Goal: Information Seeking & Learning: Learn about a topic

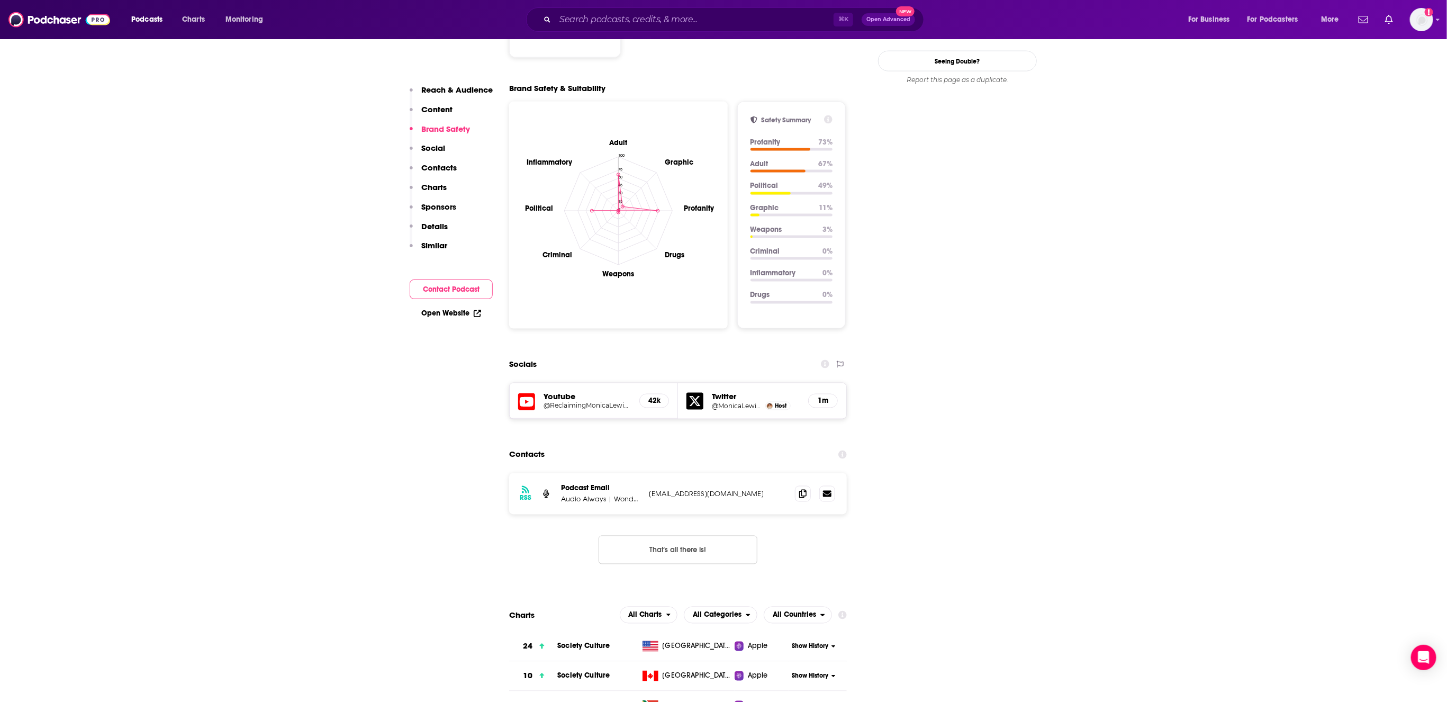
scroll to position [1179, 0]
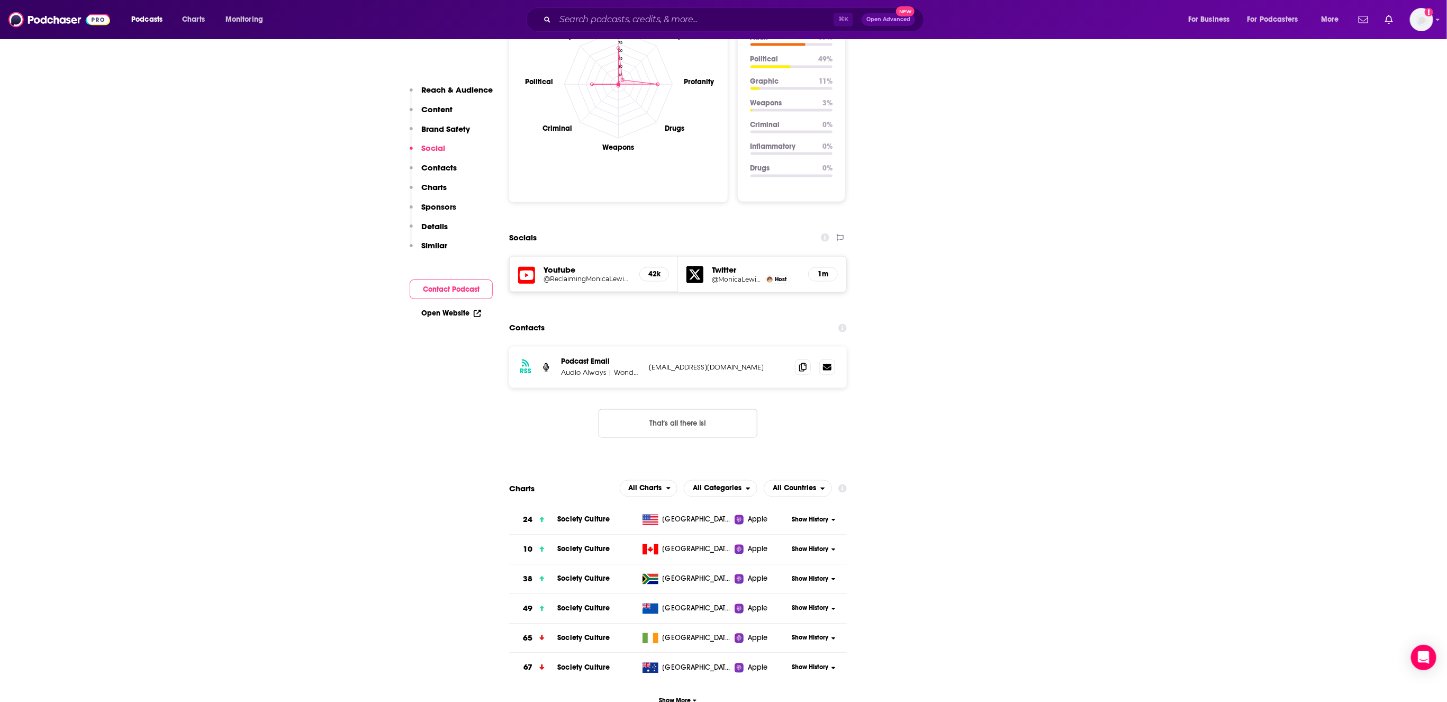
click at [597, 368] on p "Audio Always | Wondery" at bounding box center [600, 372] width 79 height 9
click at [676, 363] on p "[EMAIL_ADDRESS][DOMAIN_NAME]" at bounding box center [718, 367] width 138 height 9
drag, startPoint x: 743, startPoint y: 297, endPoint x: 648, endPoint y: 293, distance: 95.3
click at [648, 347] on div "RSS Podcast Email Audio Always | Wondery [EMAIL_ADDRESS][DOMAIN_NAME] [EMAIL_AD…" at bounding box center [678, 367] width 338 height 41
copy p "[EMAIL_ADDRESS][DOMAIN_NAME]"
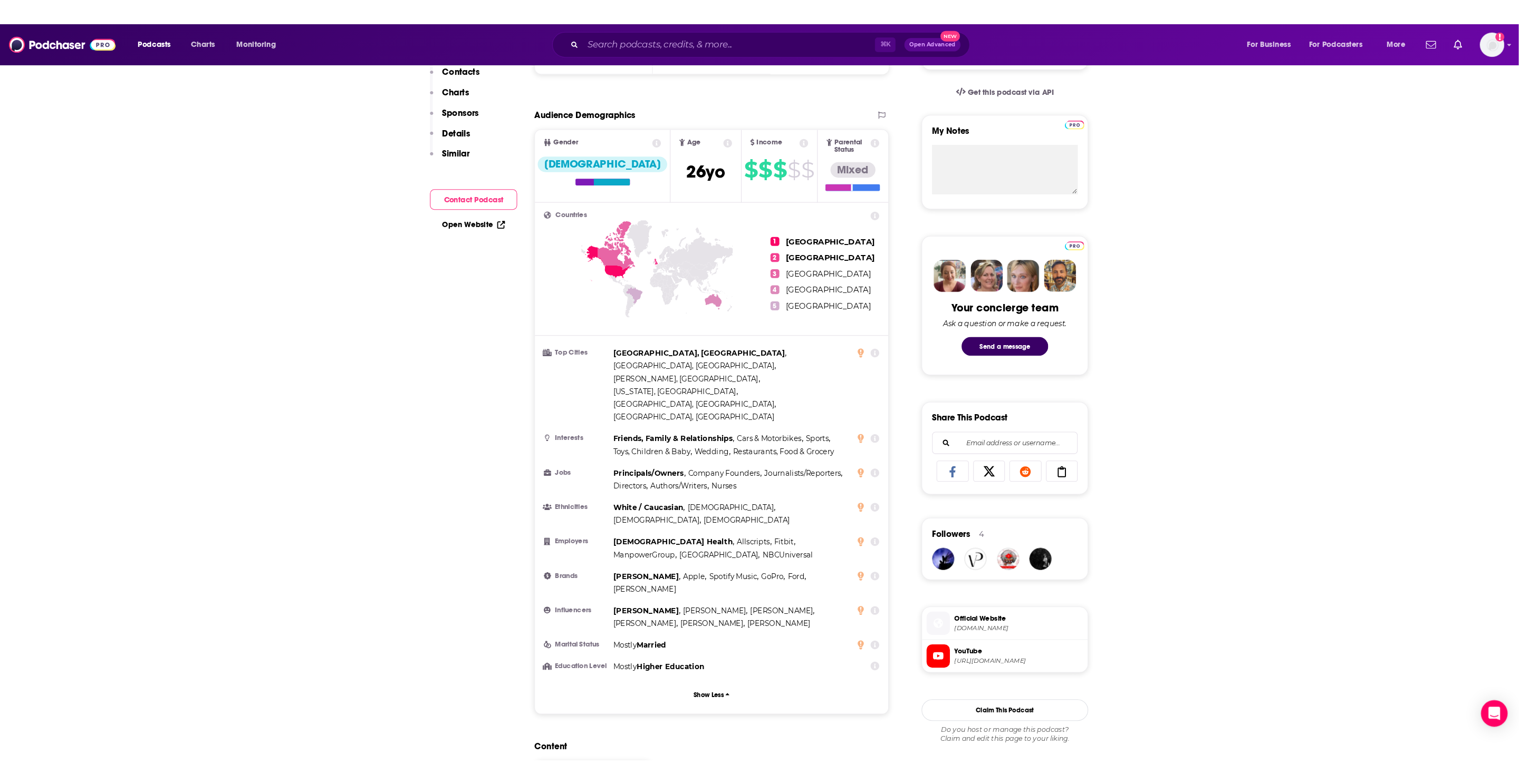
scroll to position [0, 0]
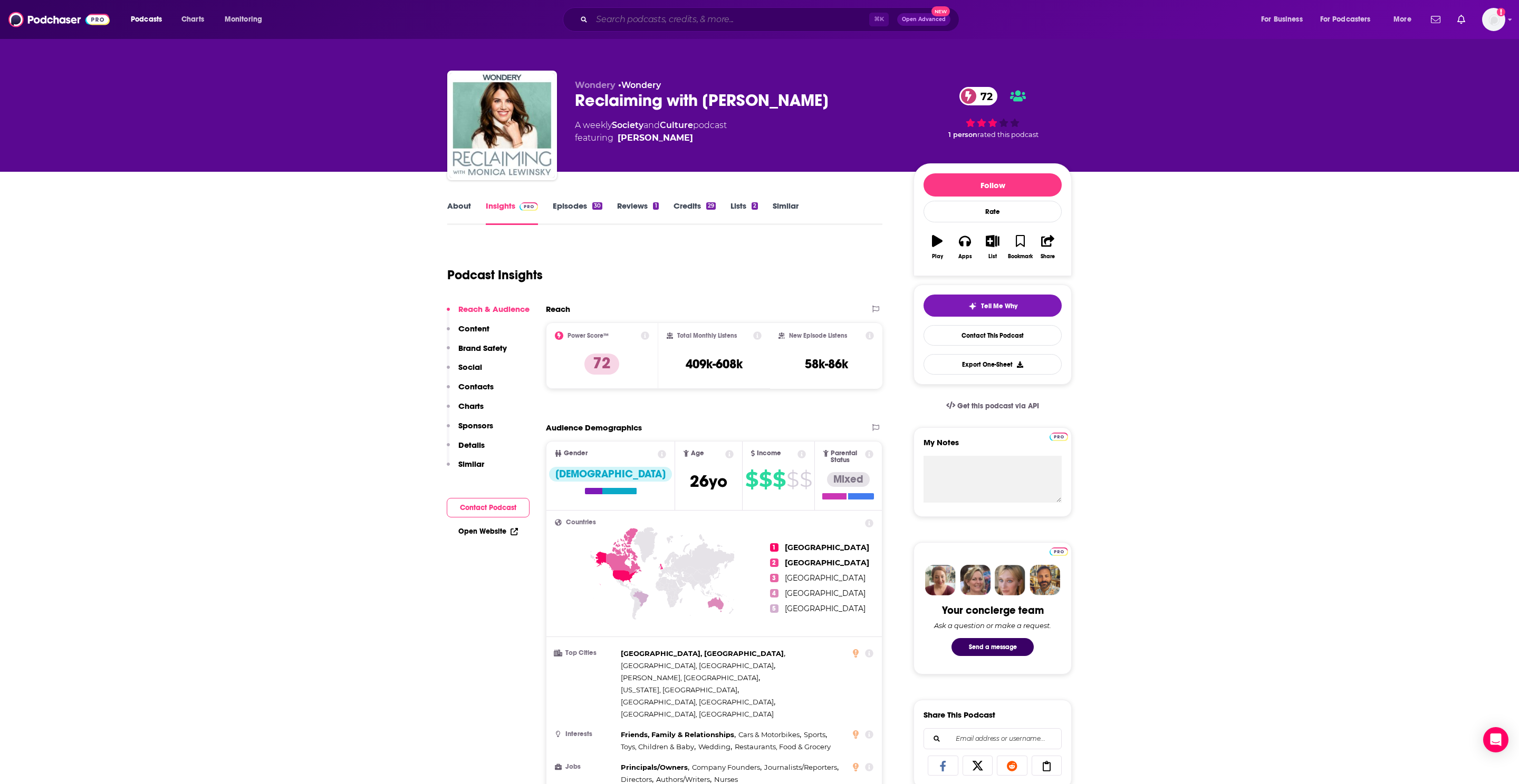
click at [667, 21] on input "Search podcasts, credits, & more..." at bounding box center [731, 19] width 277 height 17
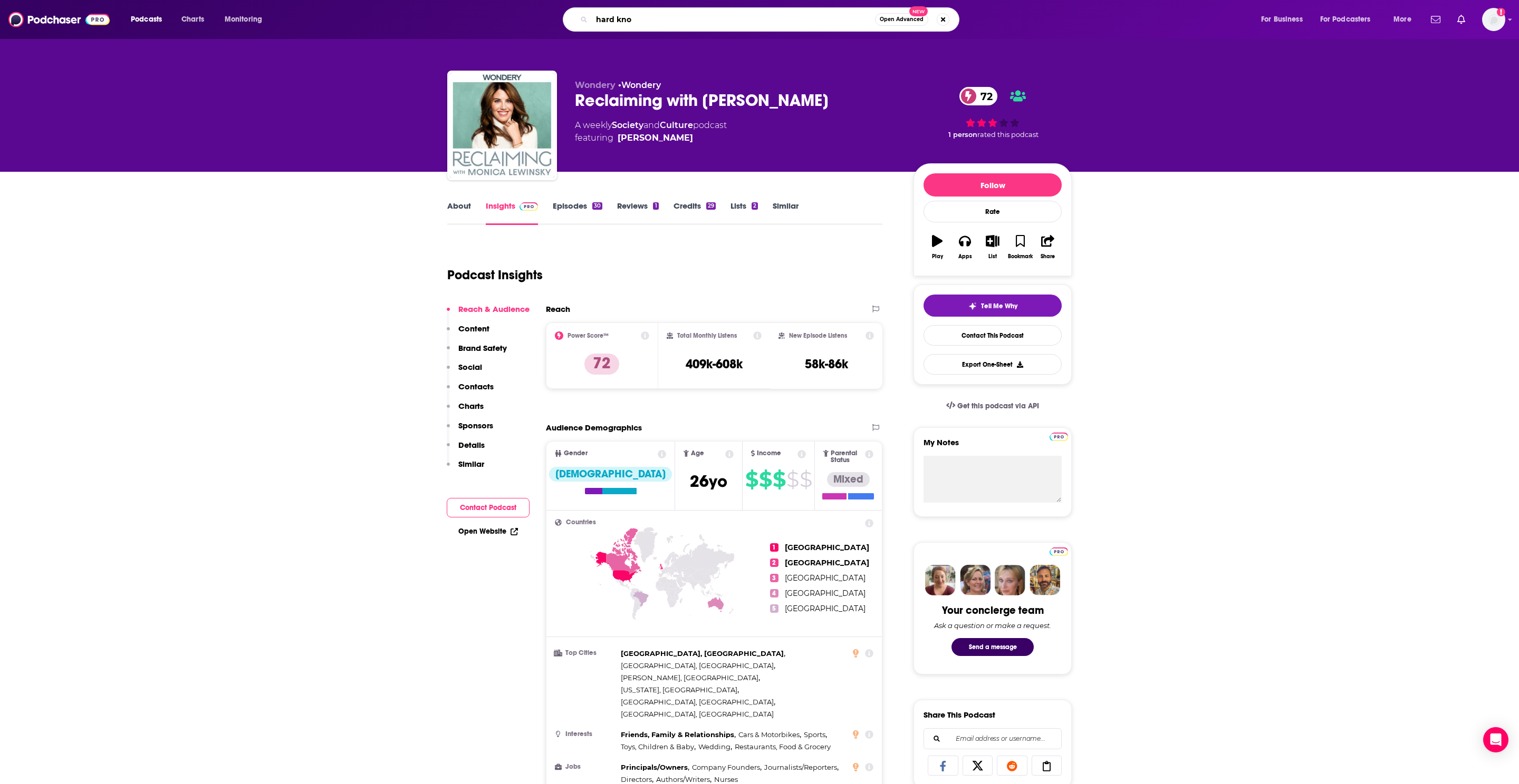
type input "hard [PERSON_NAME]"
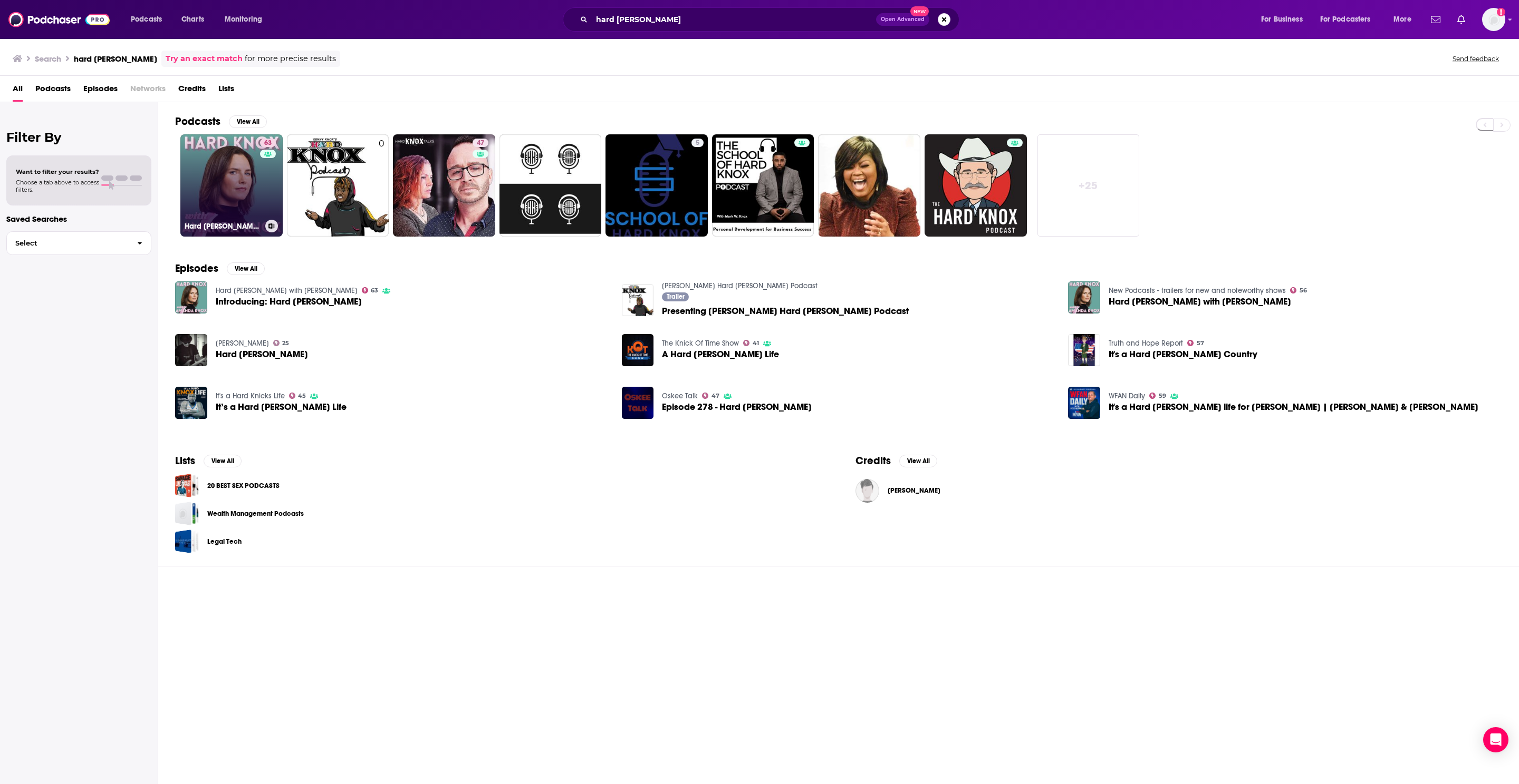
click at [237, 177] on link "63 Hard [PERSON_NAME] with [PERSON_NAME]" at bounding box center [231, 185] width 103 height 103
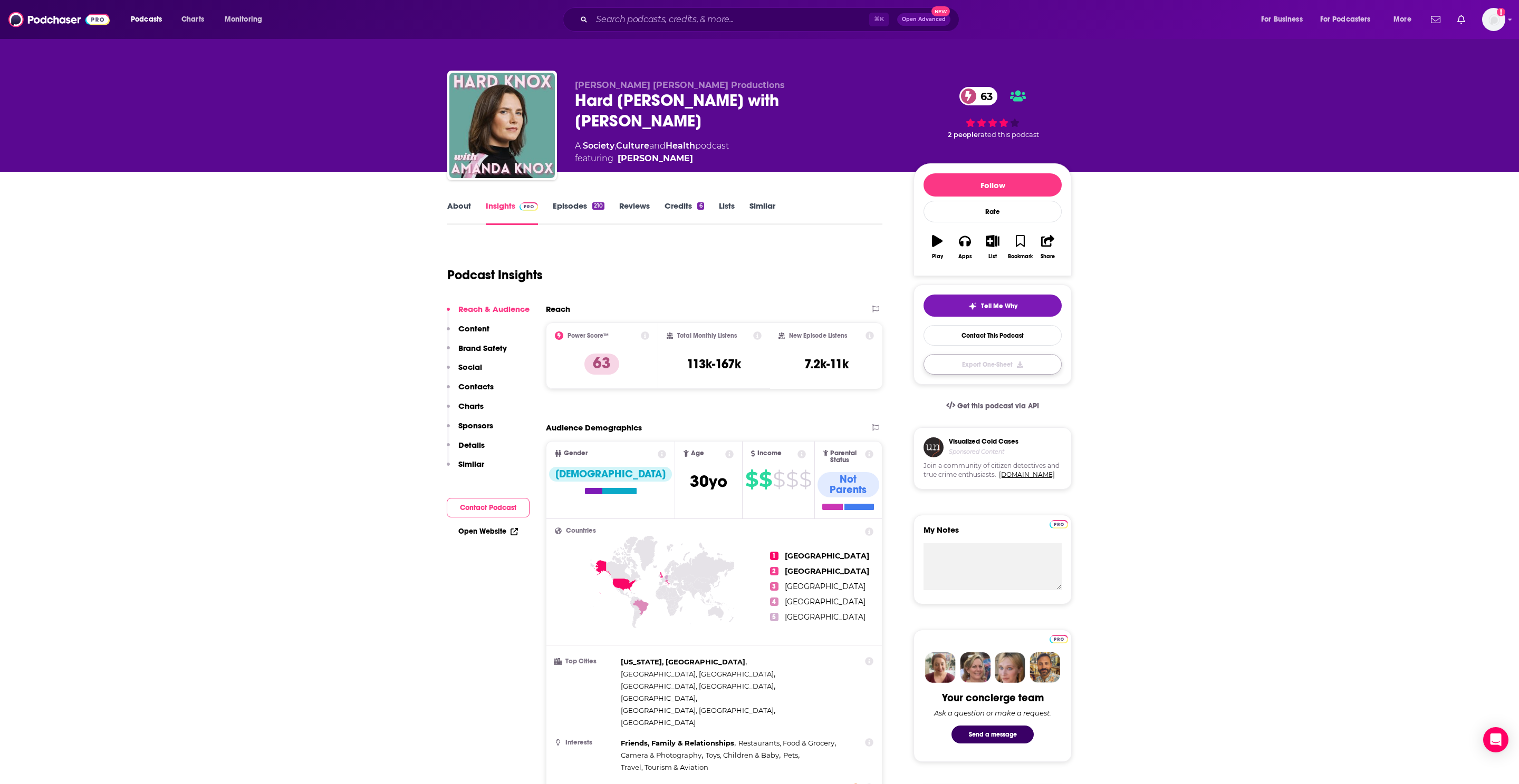
click at [994, 369] on button "Export One-Sheet" at bounding box center [993, 365] width 139 height 21
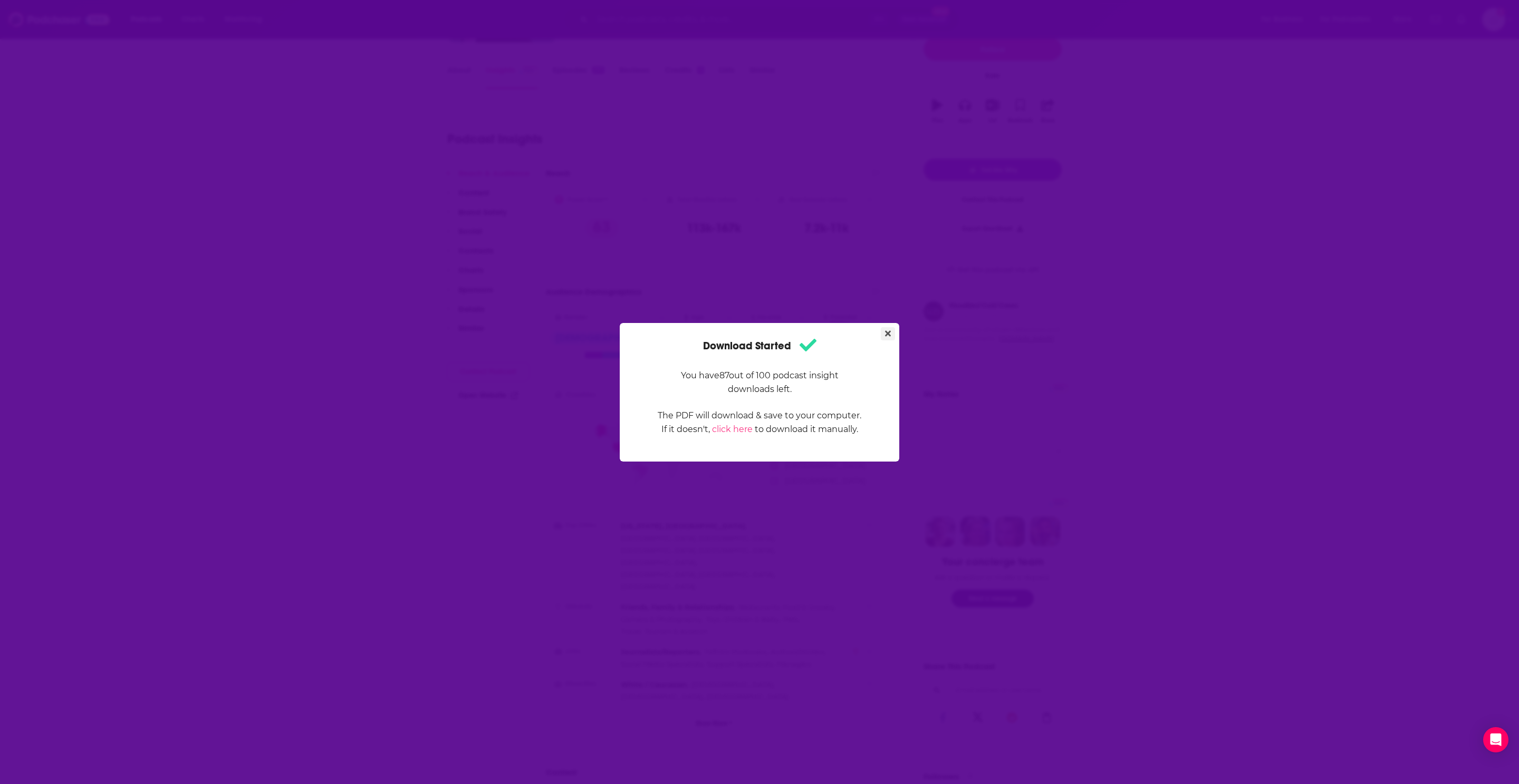
click at [891, 331] on button "Close" at bounding box center [888, 334] width 14 height 13
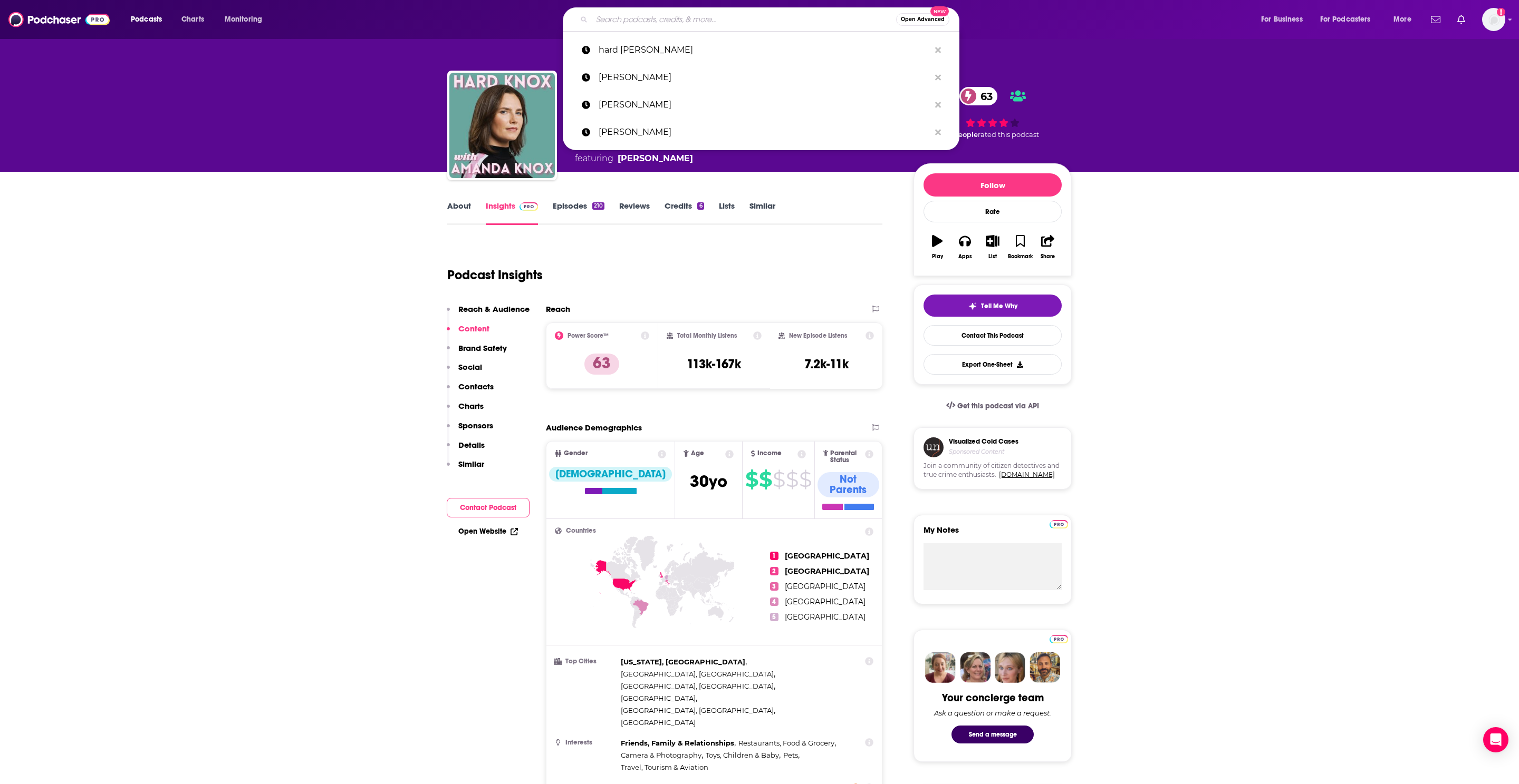
click at [609, 24] on input "Search podcasts, credits, & more..." at bounding box center [744, 19] width 304 height 17
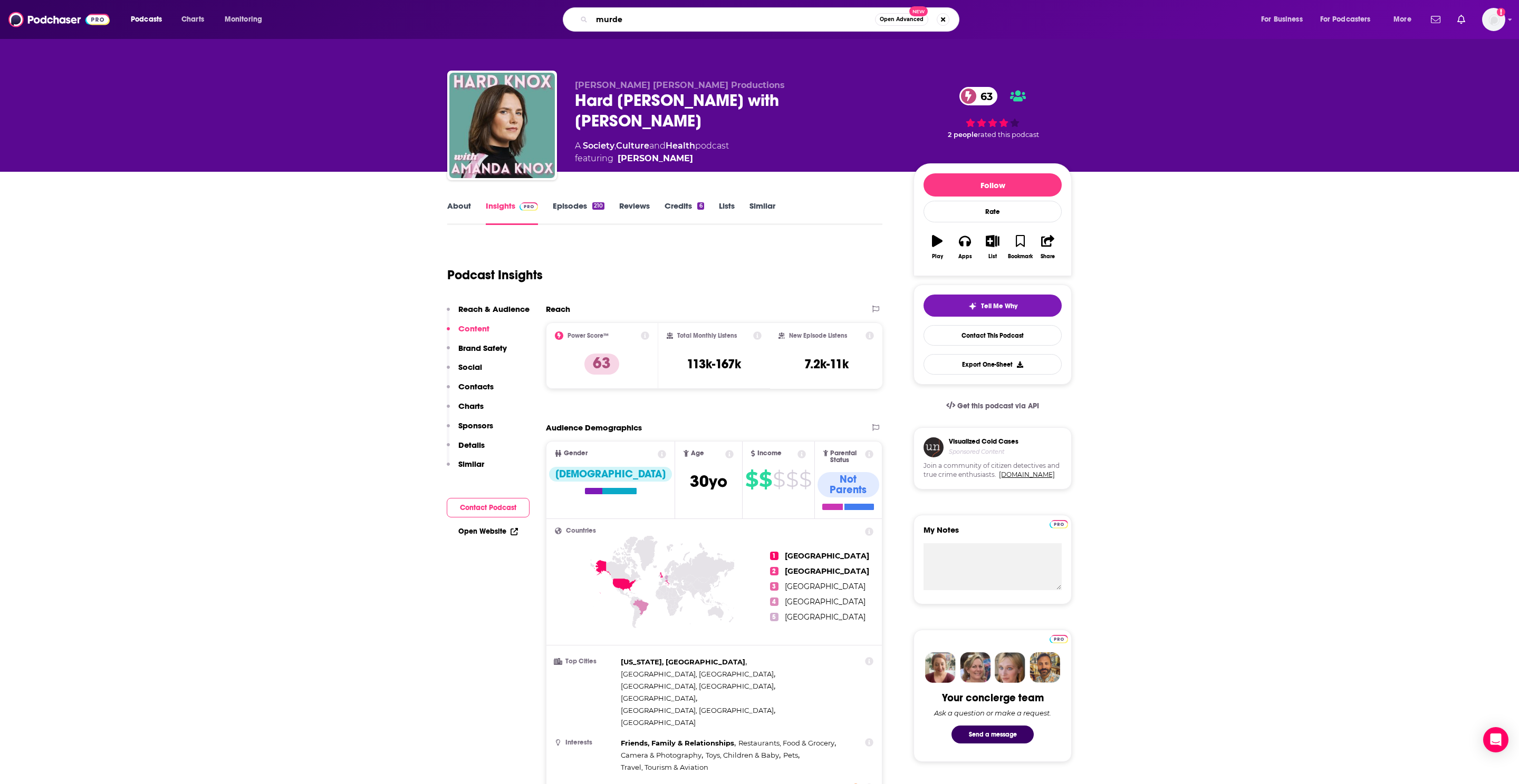
type input "murder"
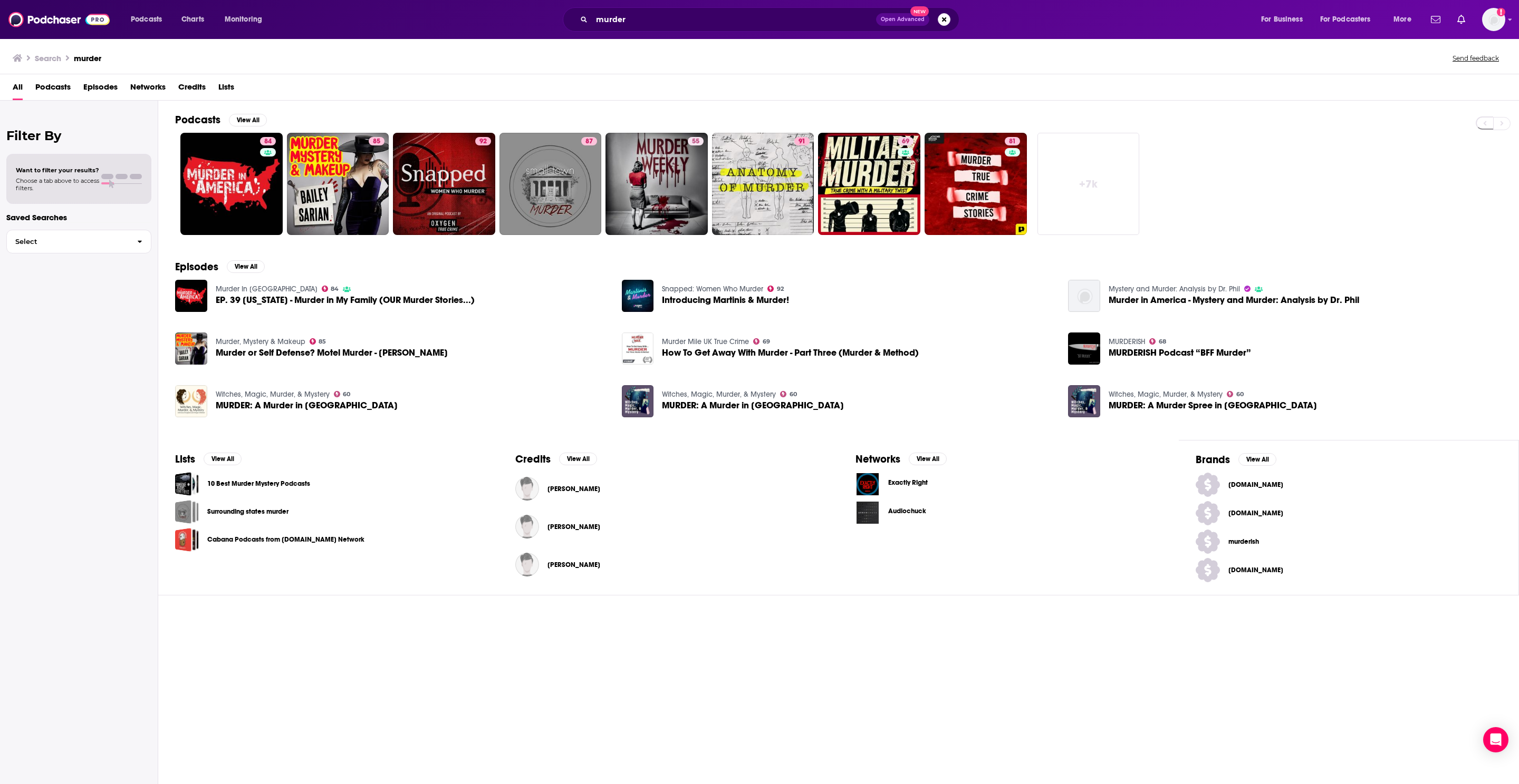
click at [15, 81] on span "All" at bounding box center [18, 90] width 10 height 22
click at [66, 21] on img at bounding box center [59, 20] width 102 height 20
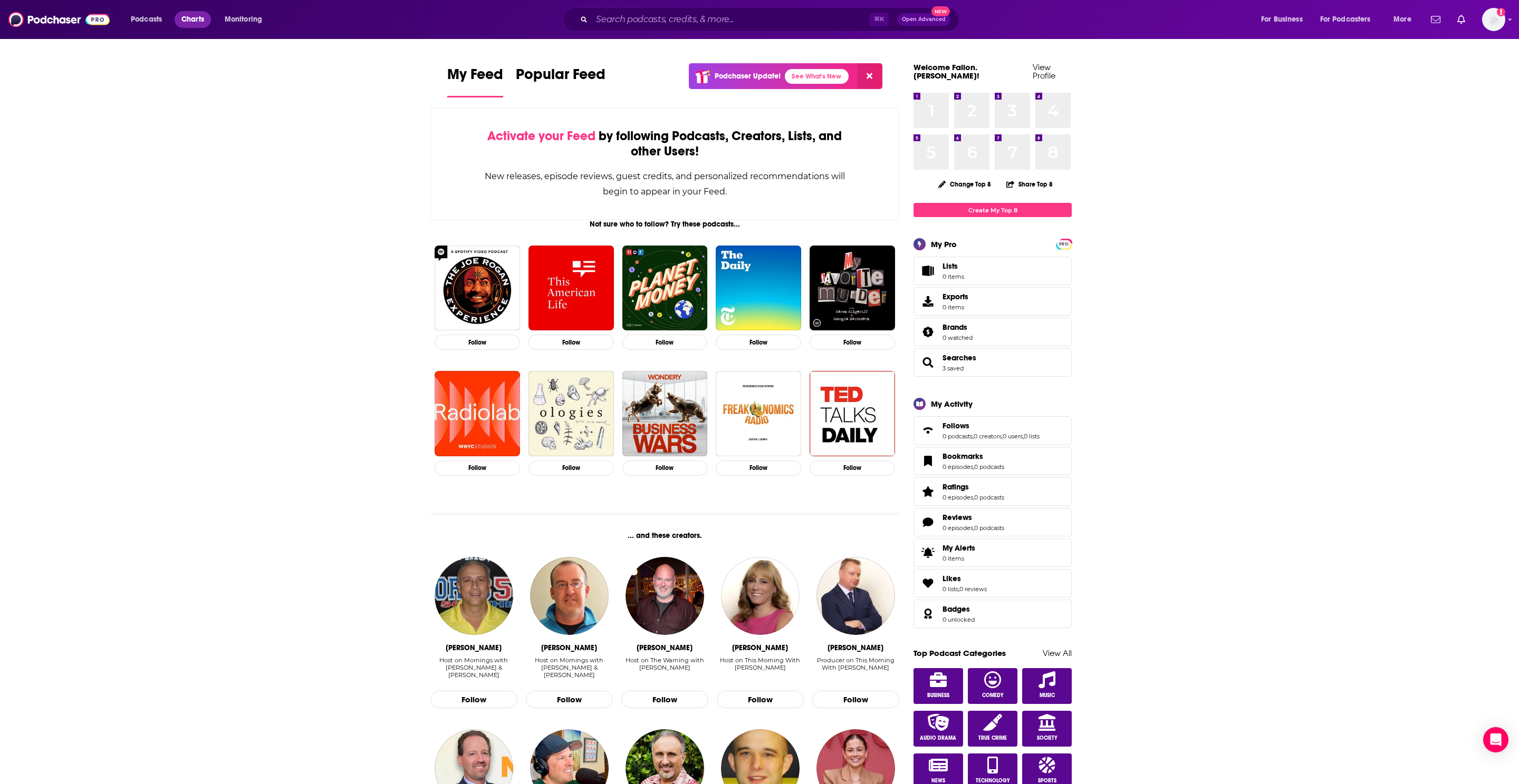
click at [208, 22] on link "Charts" at bounding box center [192, 19] width 36 height 17
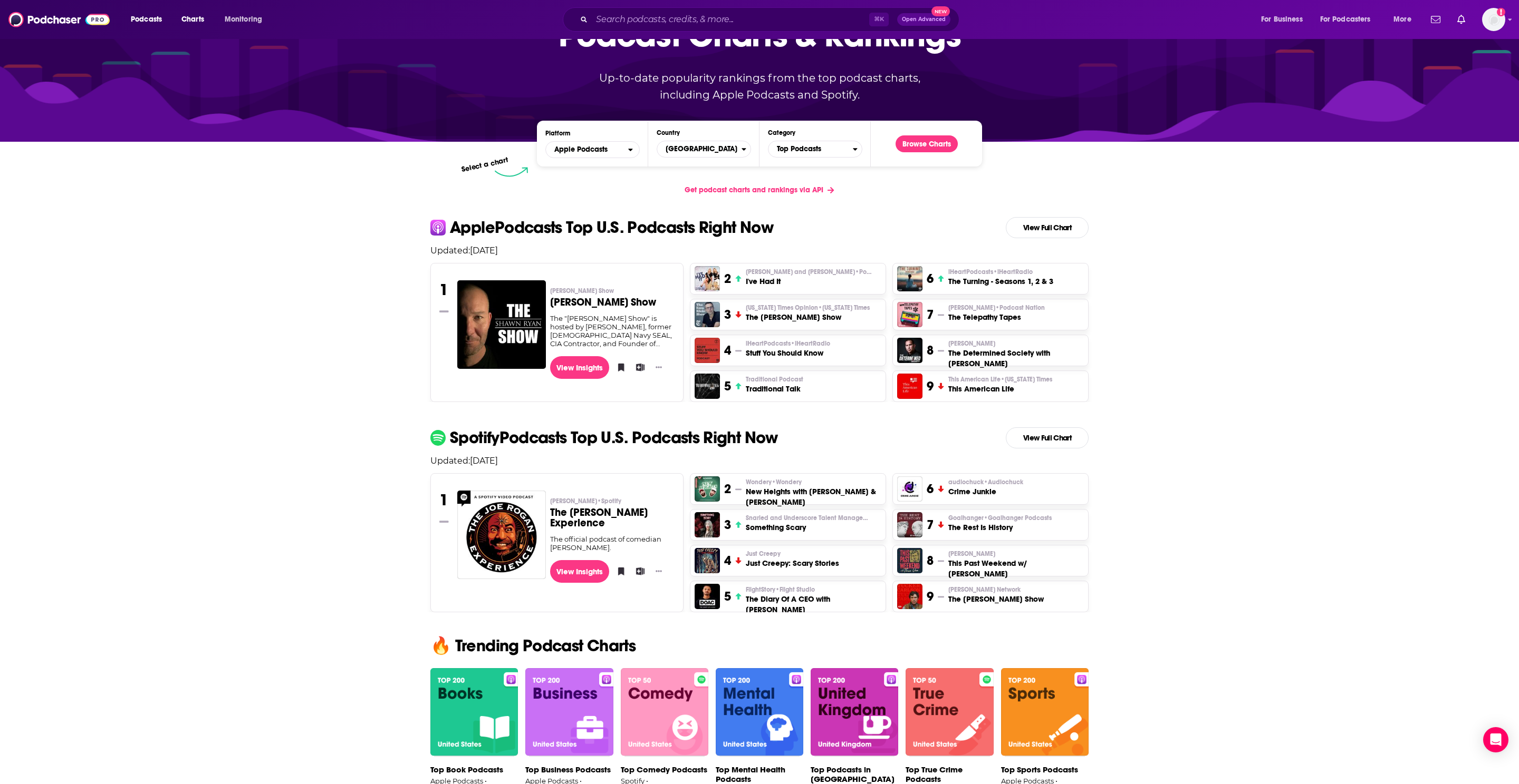
scroll to position [141, 0]
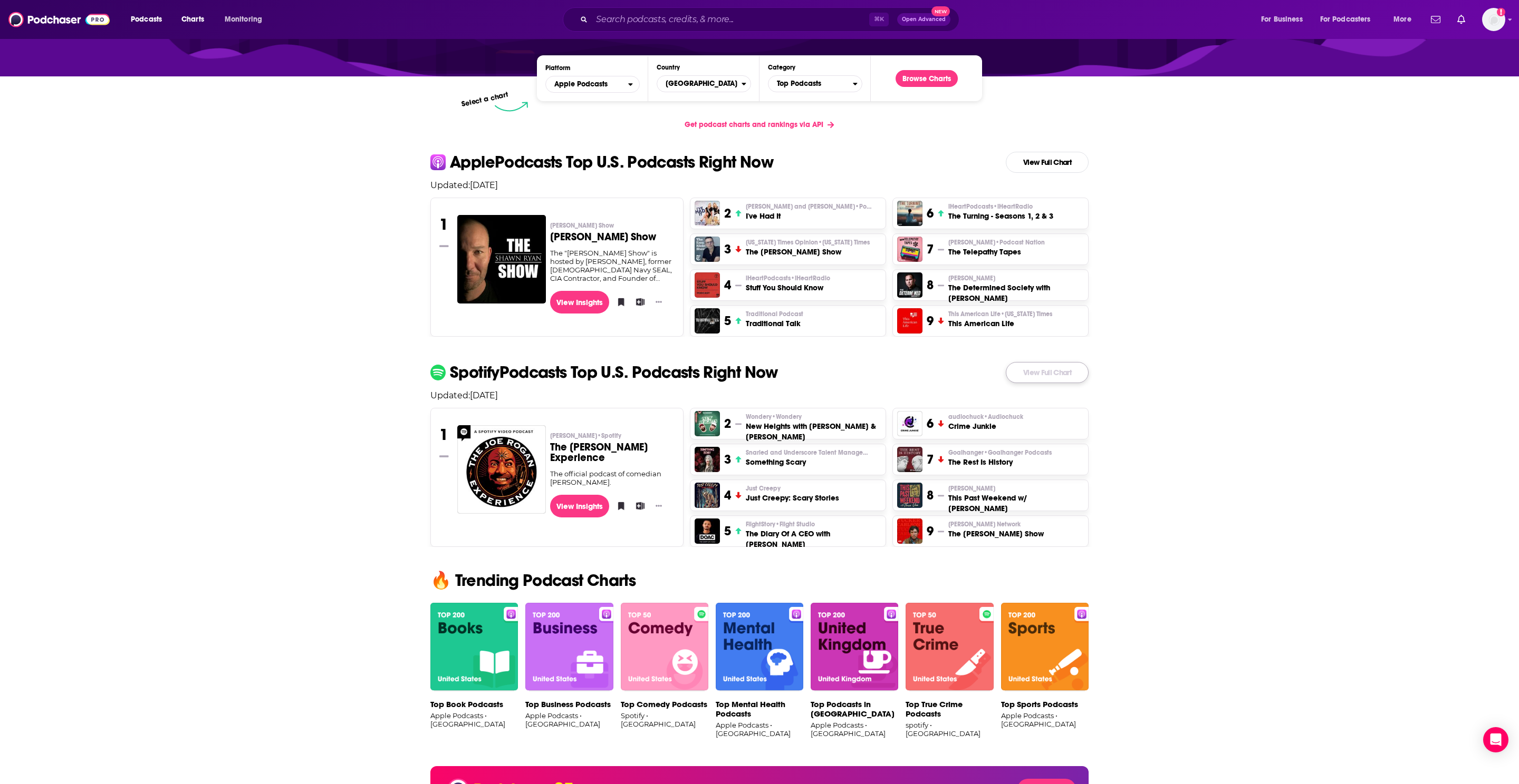
click at [1033, 369] on link "View Full Chart" at bounding box center [1047, 373] width 83 height 21
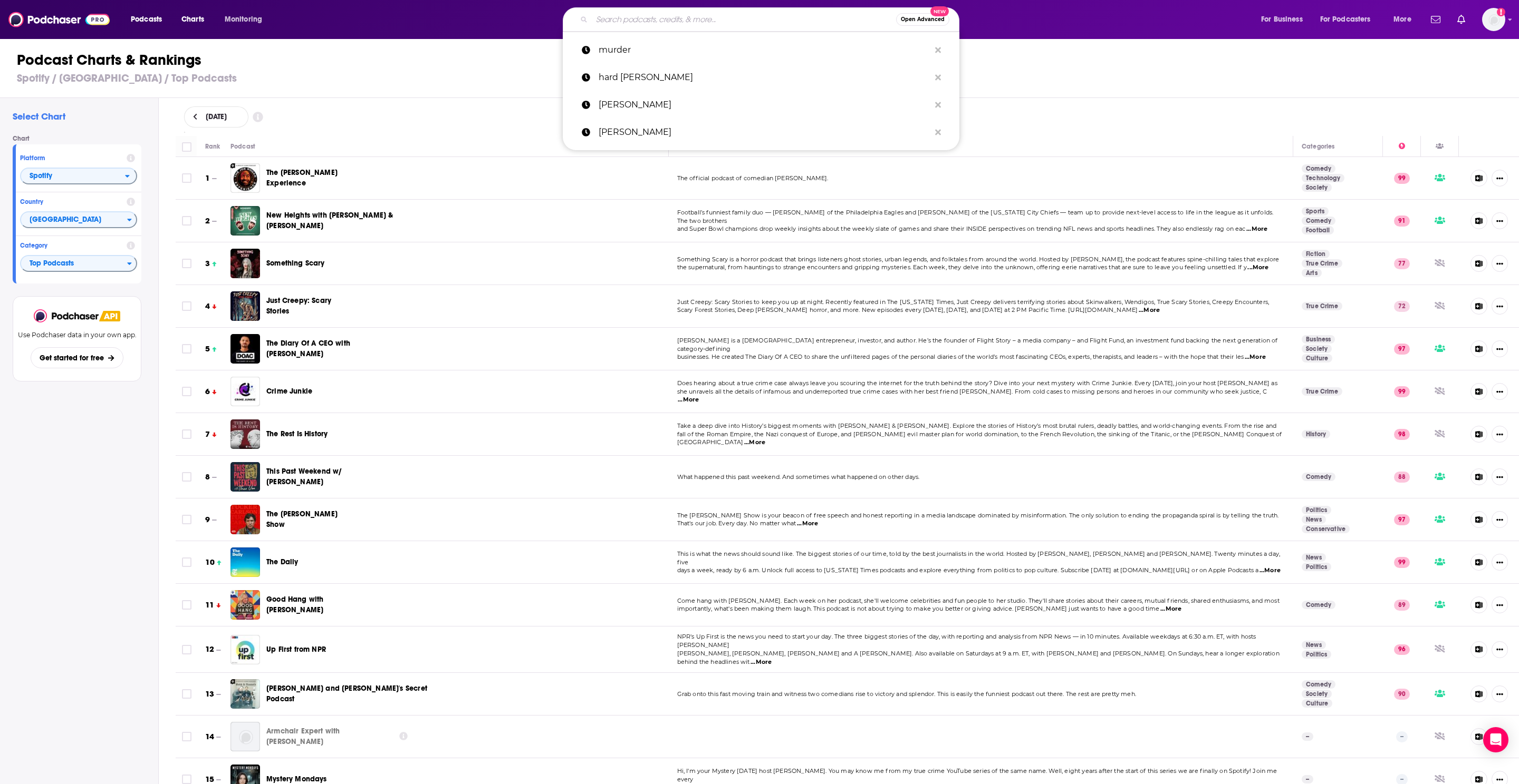
click at [625, 20] on input "Search podcasts, credits, & more..." at bounding box center [744, 19] width 304 height 17
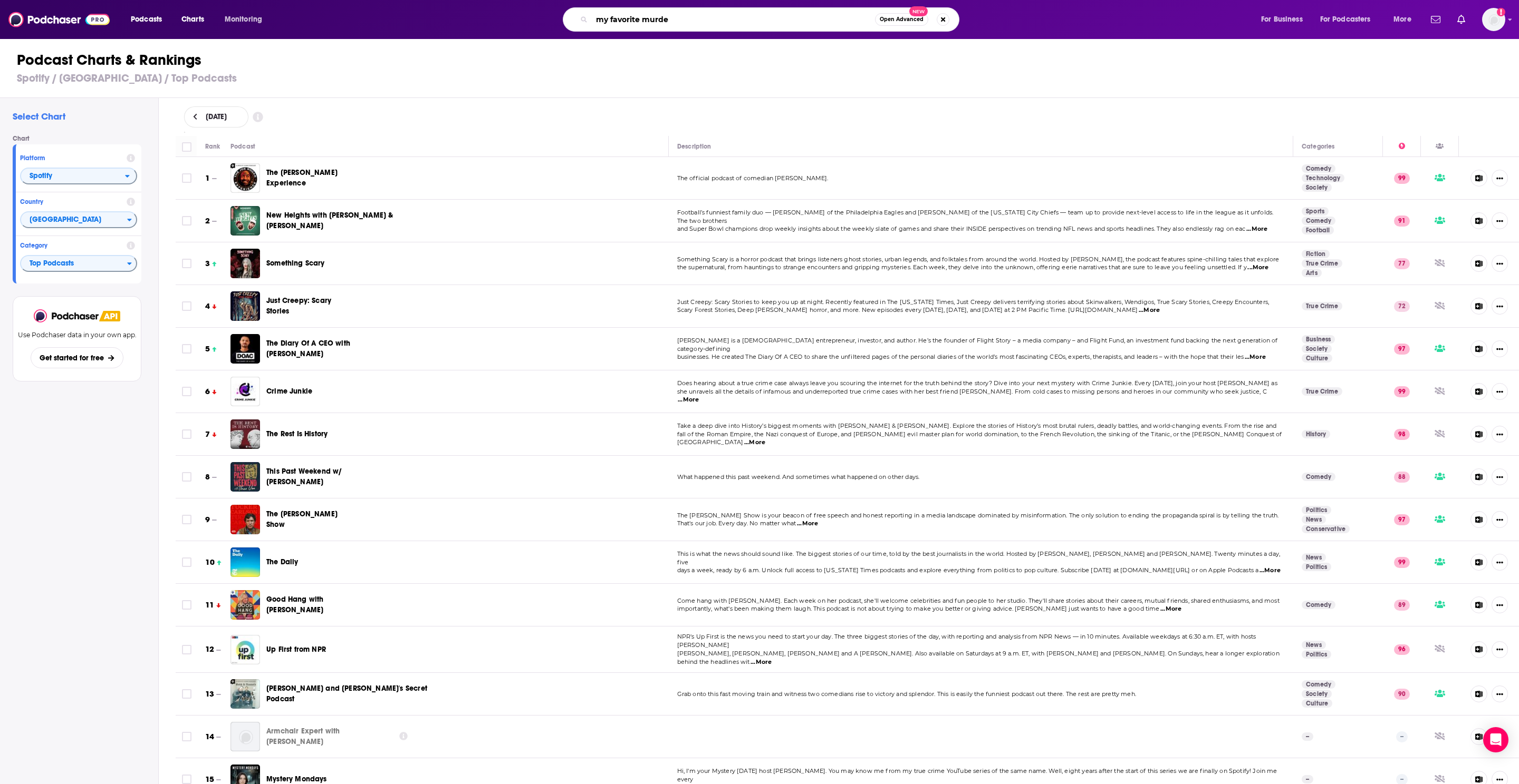
type input "my favorite murder"
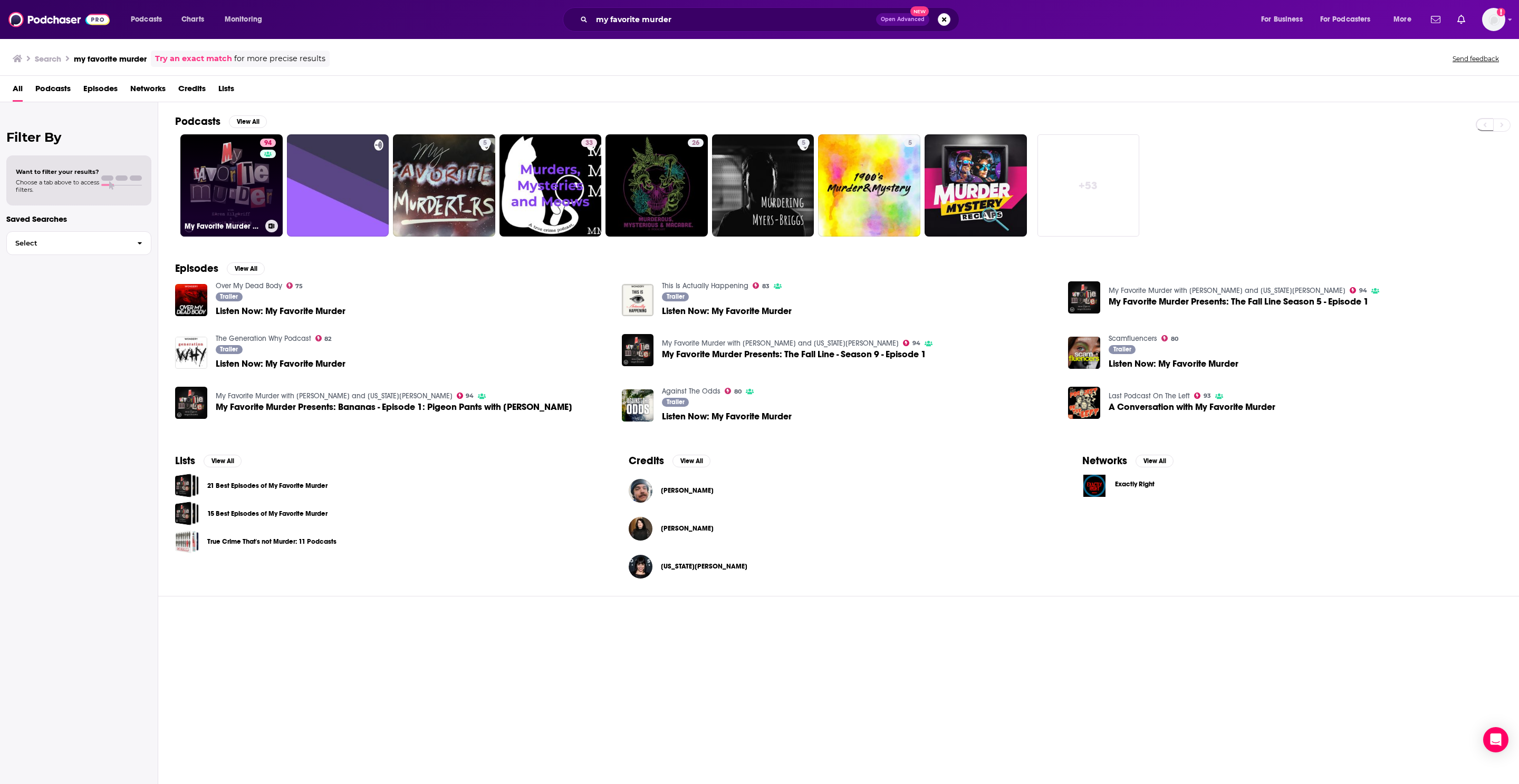
click at [221, 175] on link "94 My Favorite Murder with [PERSON_NAME] and [US_STATE][PERSON_NAME]" at bounding box center [231, 185] width 103 height 103
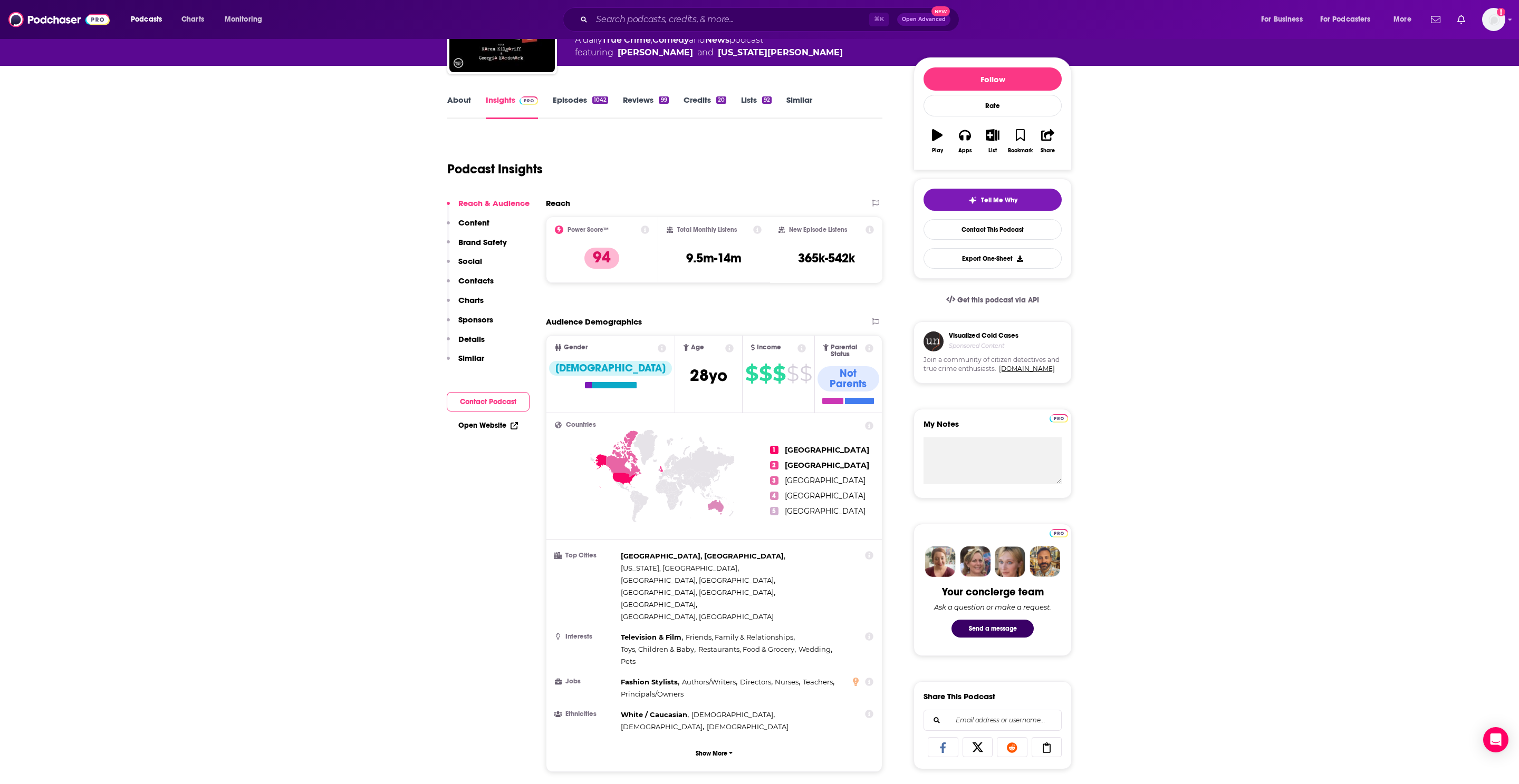
scroll to position [108, 0]
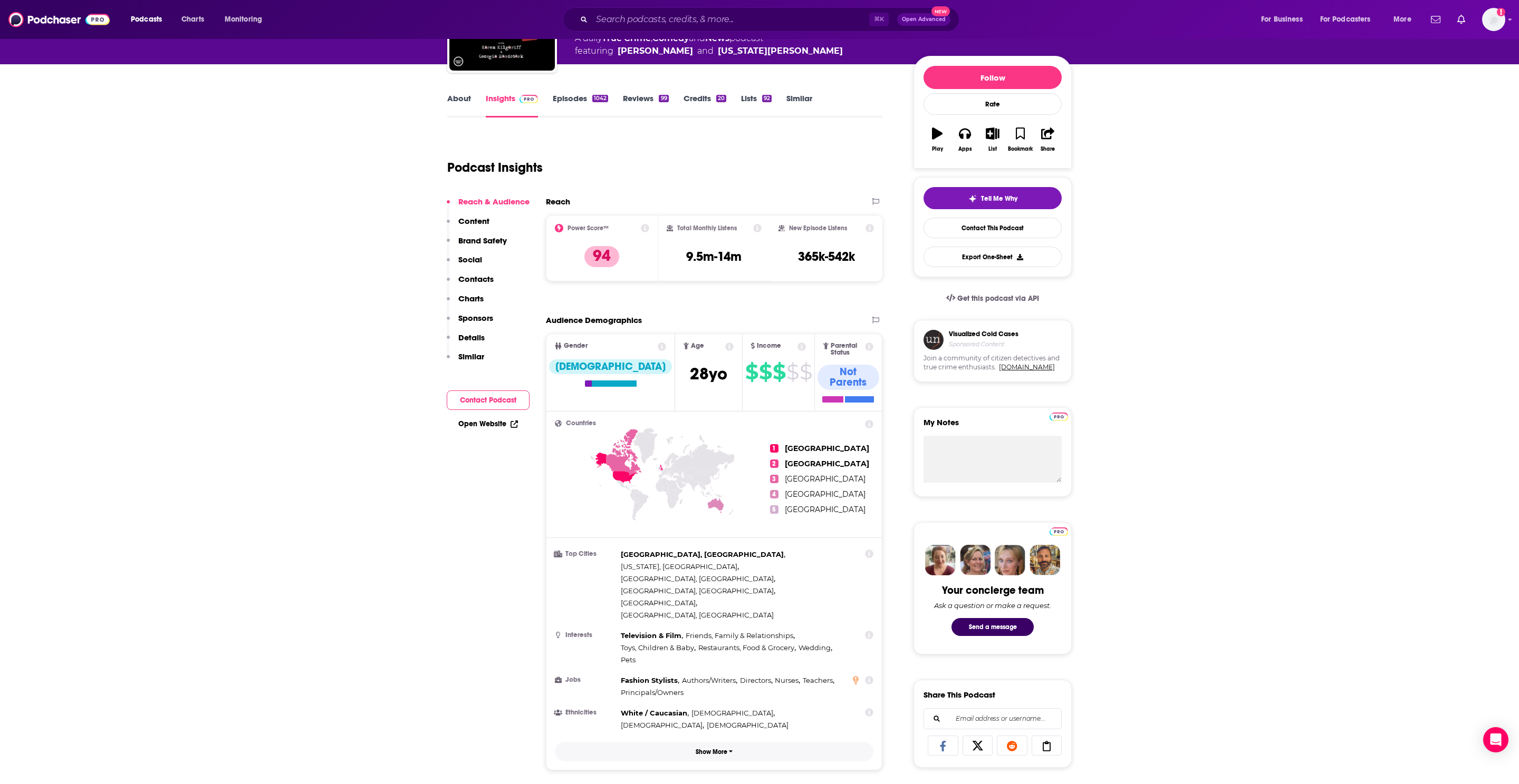
click at [712, 698] on button "Show More" at bounding box center [715, 752] width 319 height 20
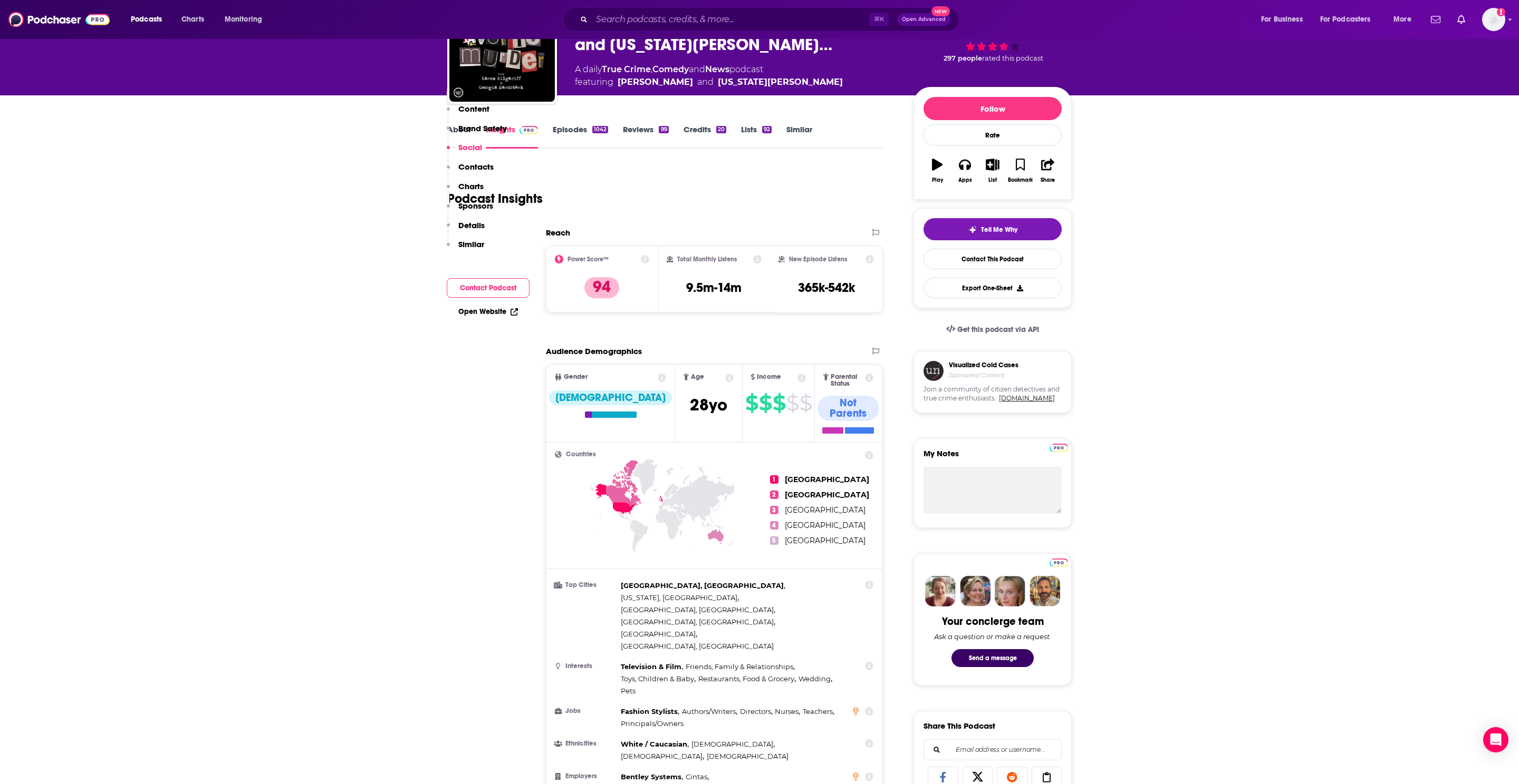
scroll to position [0, 0]
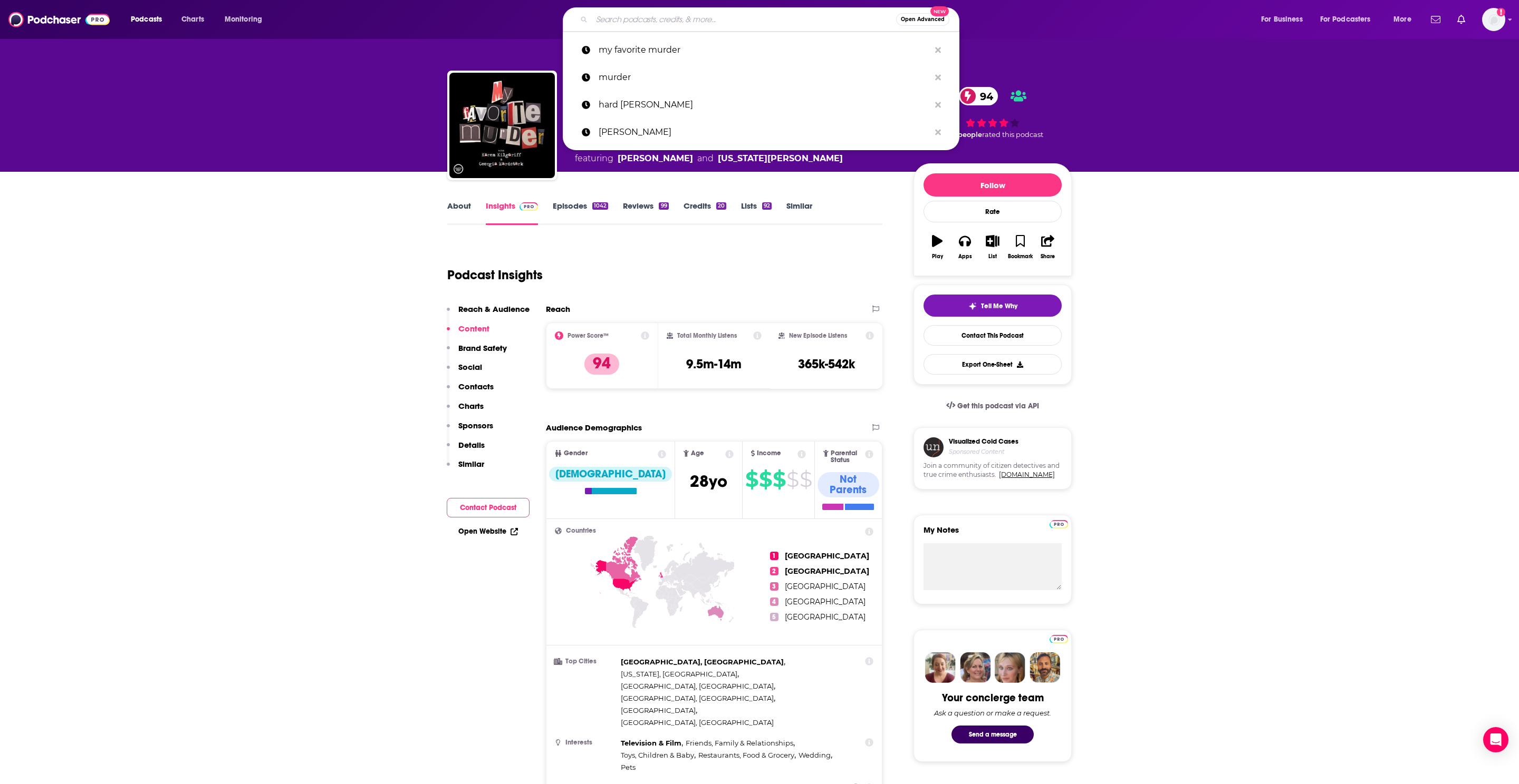
click at [628, 27] on input "Search podcasts, credits, & more..." at bounding box center [744, 19] width 304 height 17
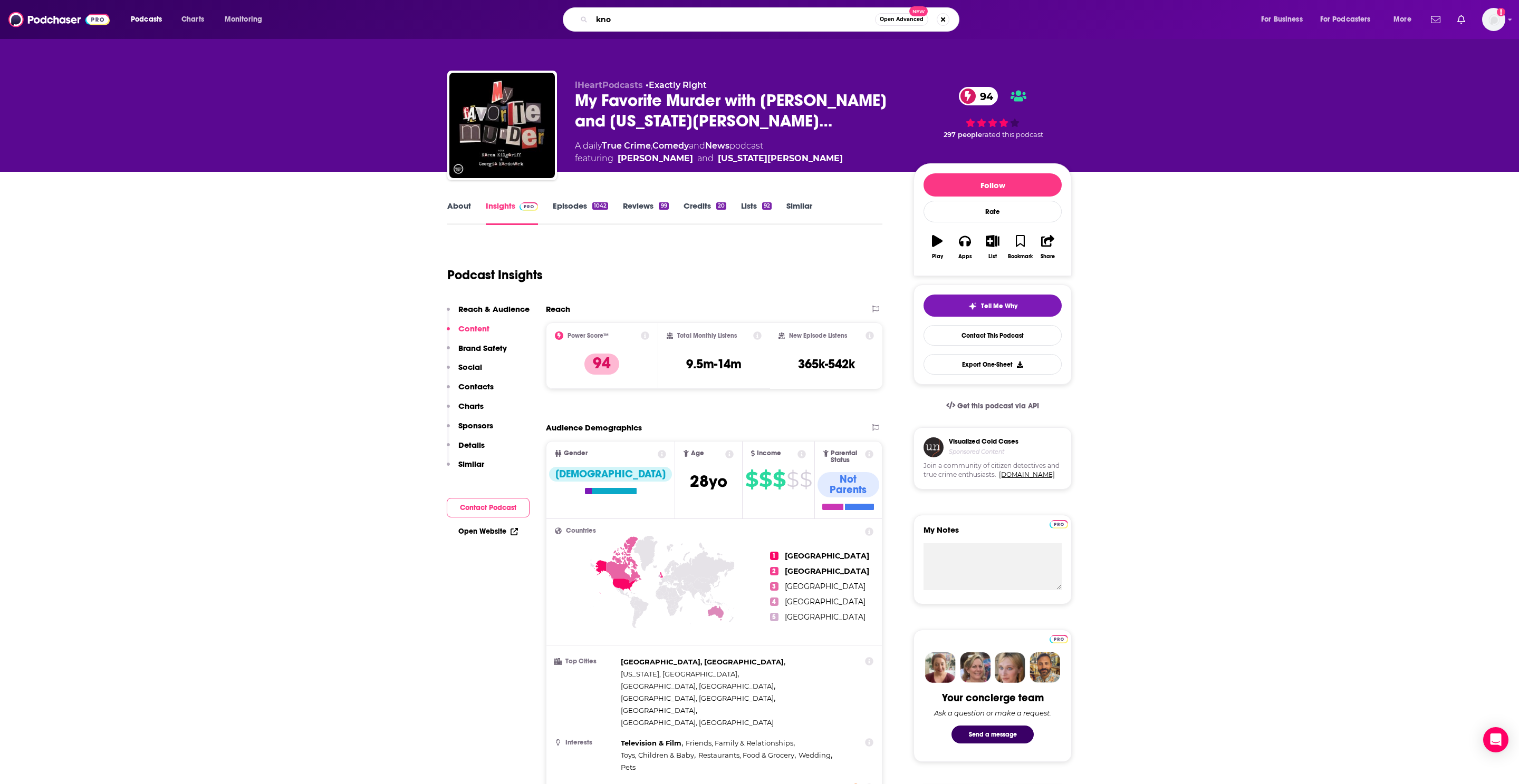
type input "[PERSON_NAME]"
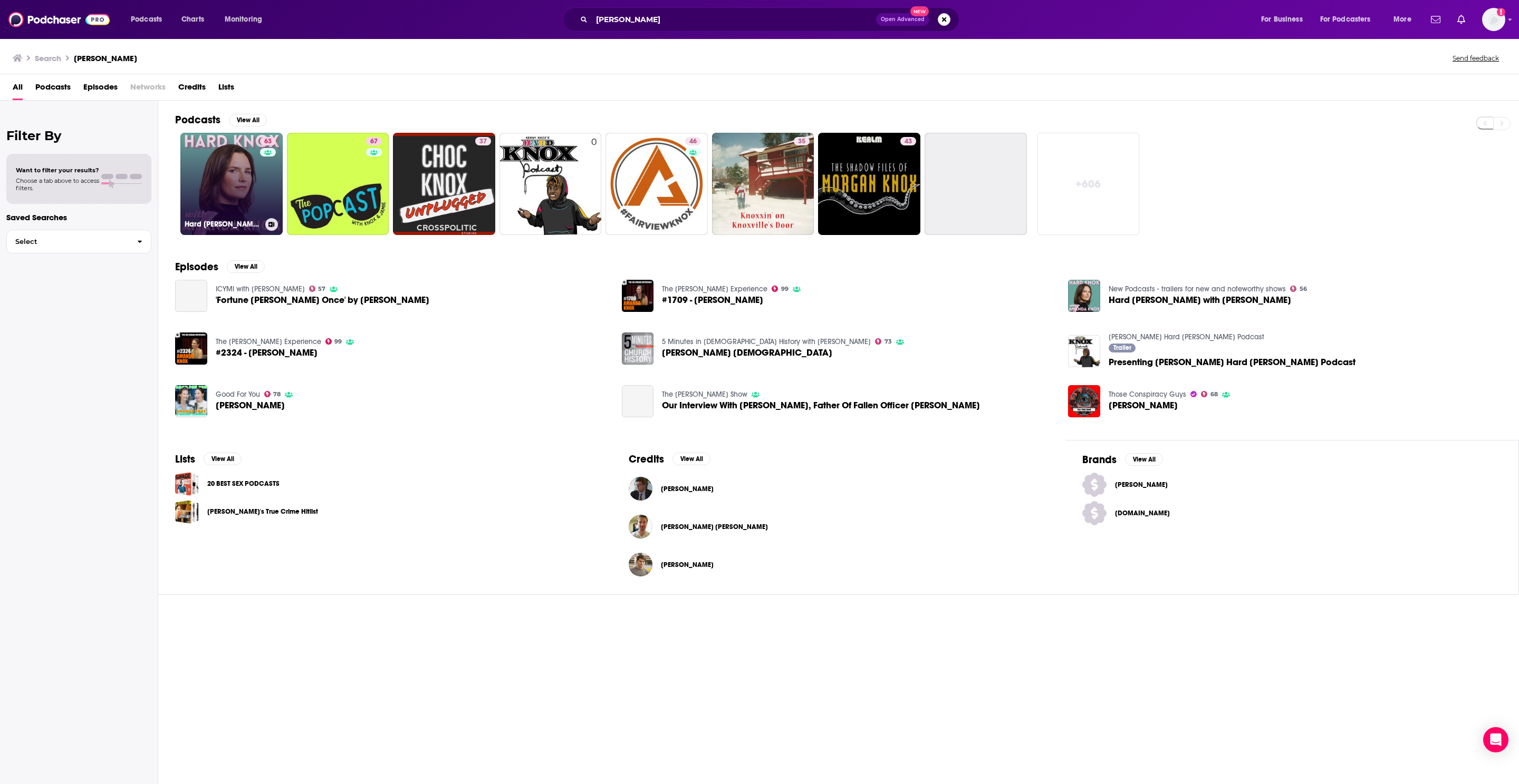
click at [242, 181] on link "63 Hard [PERSON_NAME] with [PERSON_NAME]" at bounding box center [231, 183] width 103 height 103
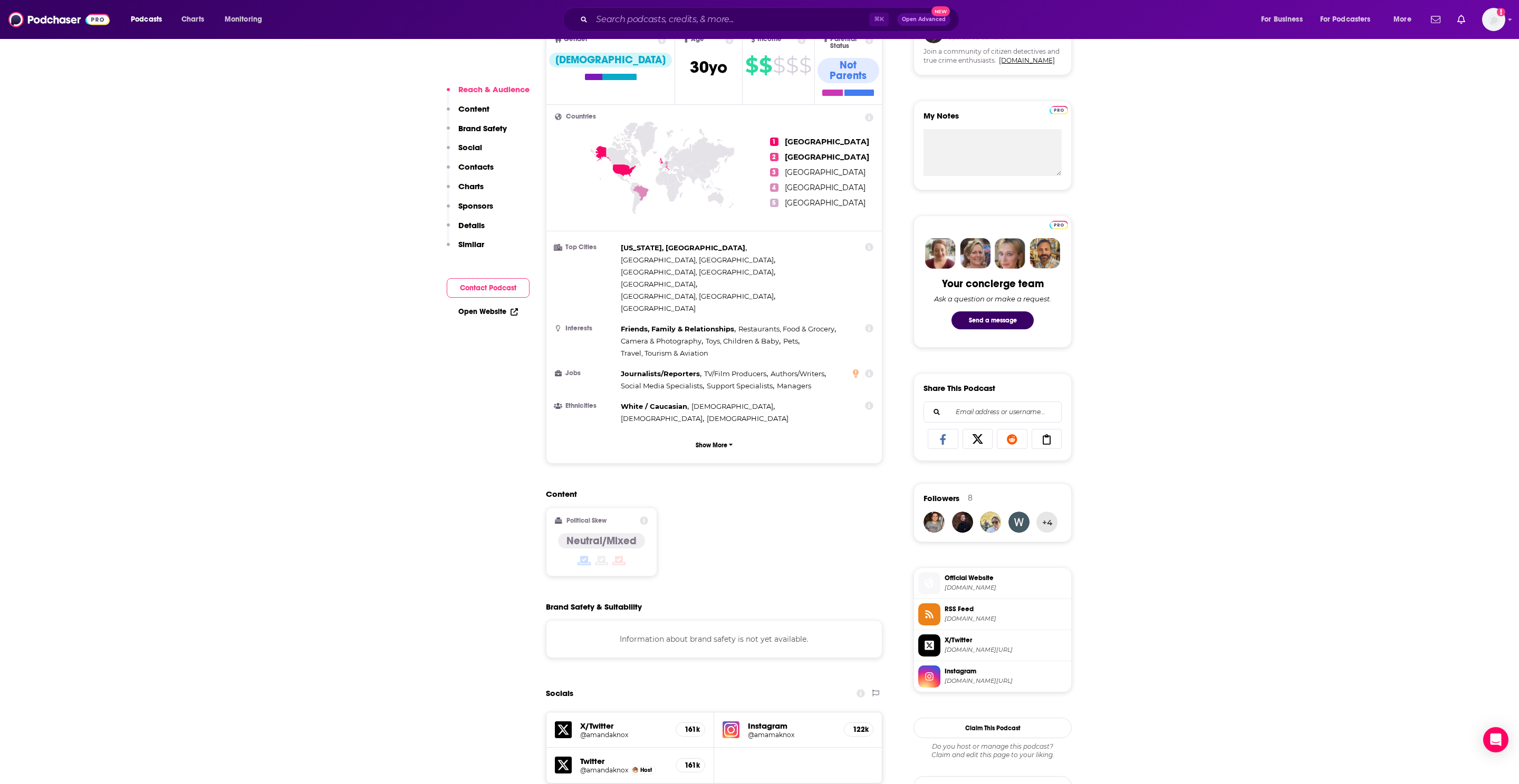
scroll to position [519, 0]
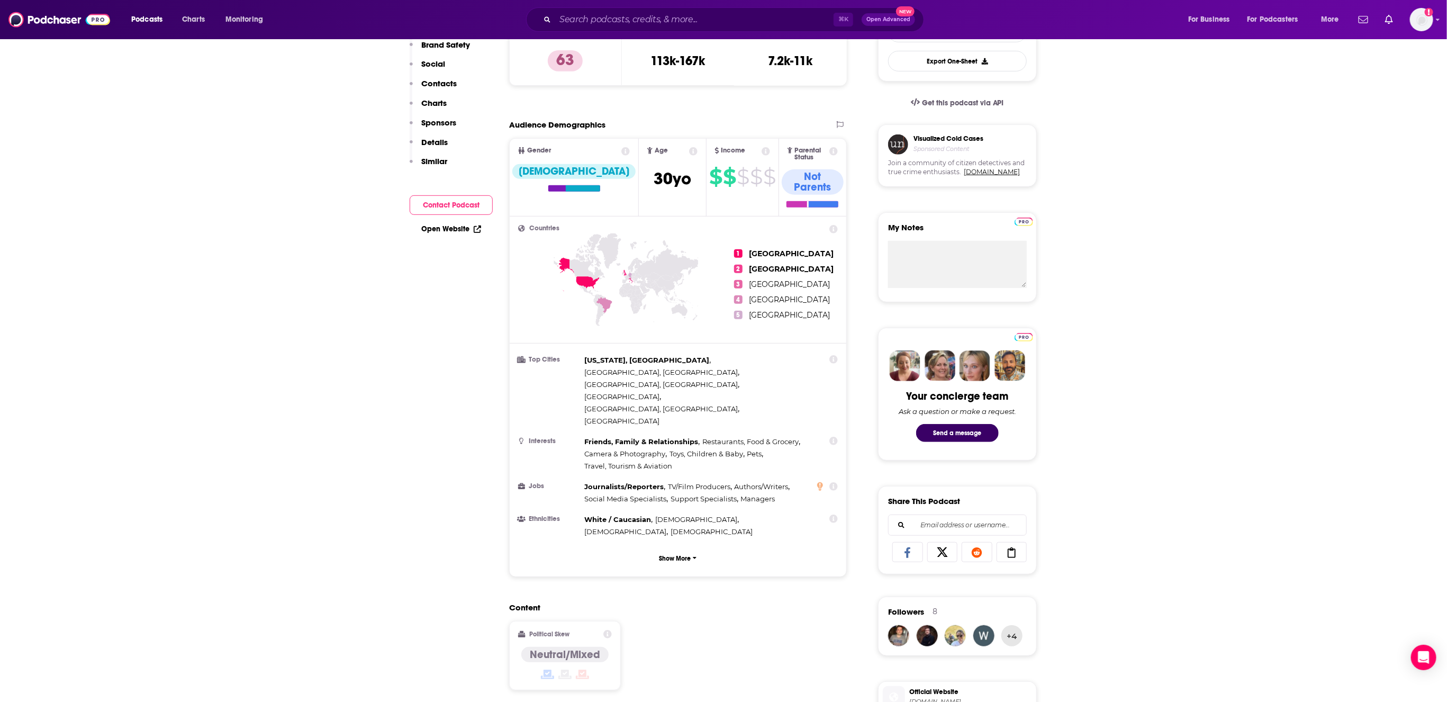
scroll to position [440, 0]
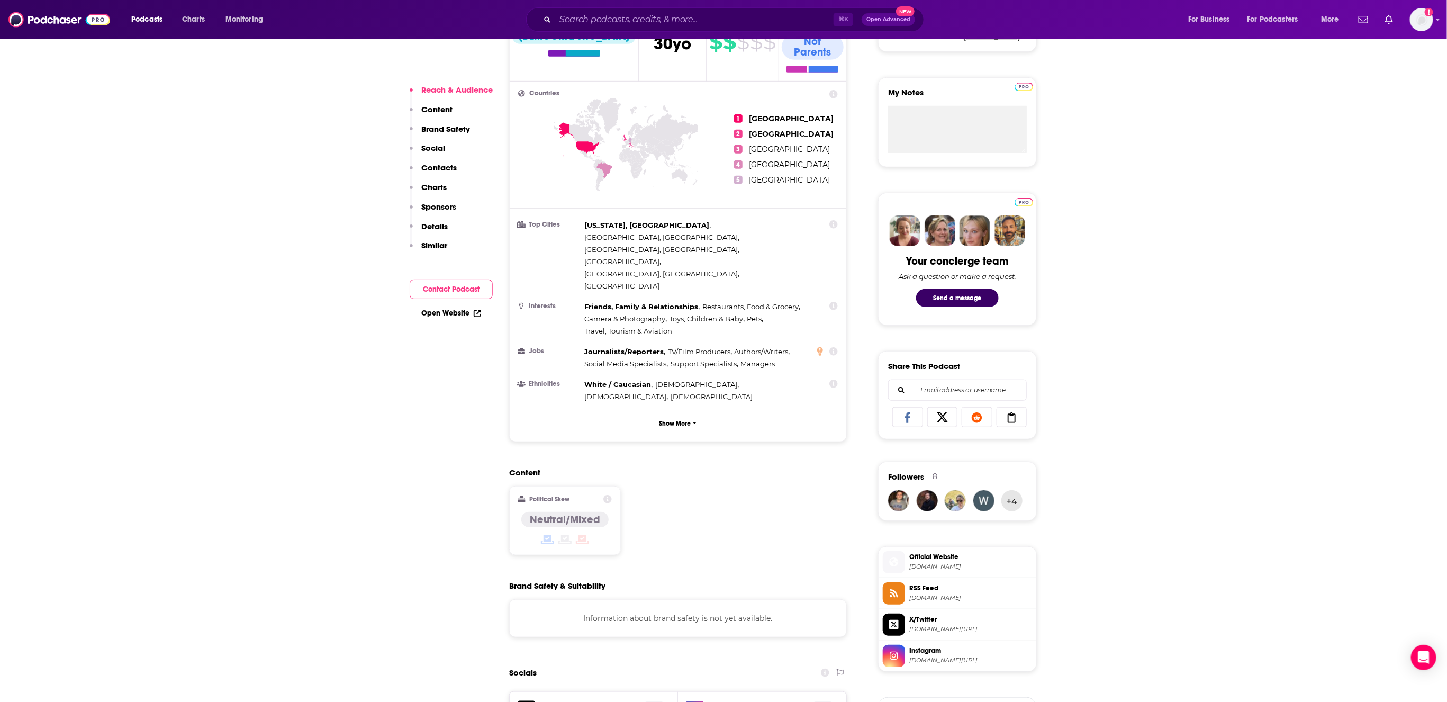
click at [448, 108] on p "Content" at bounding box center [436, 109] width 31 height 10
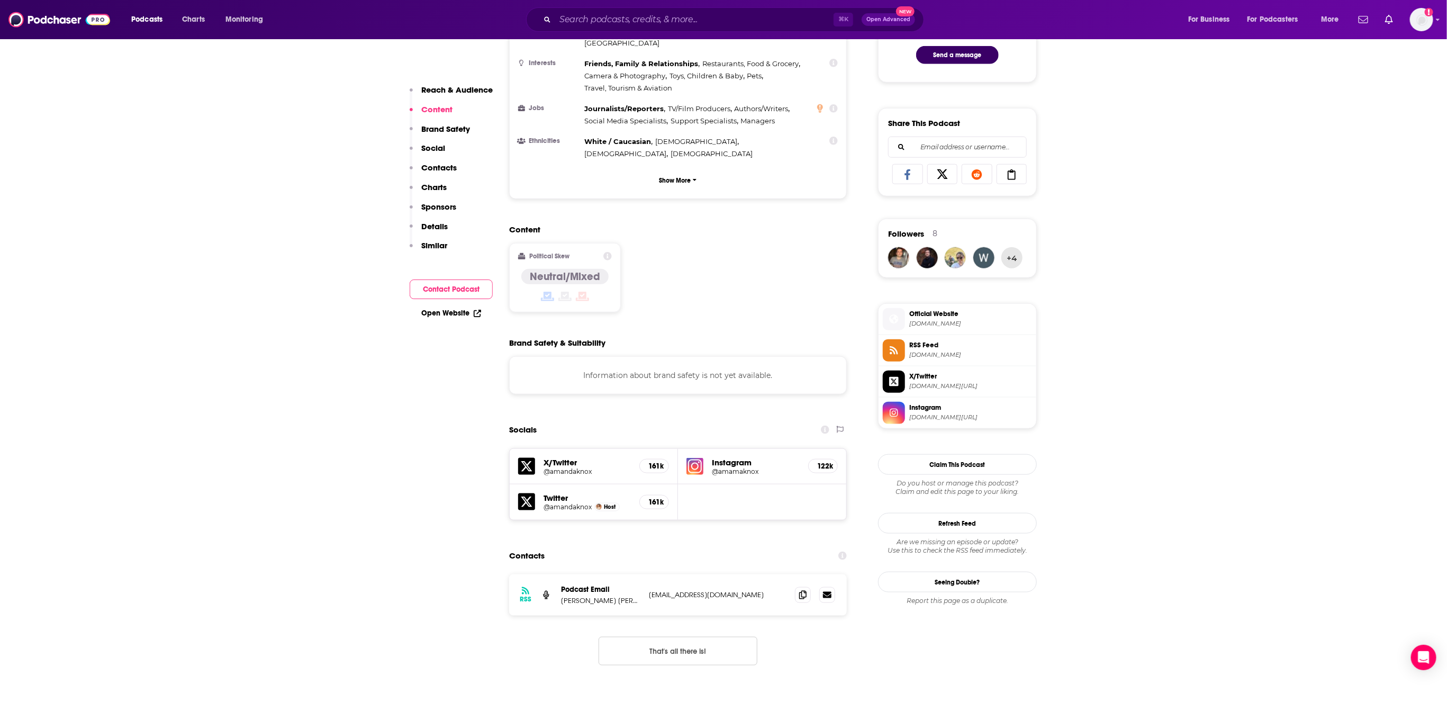
scroll to position [686, 0]
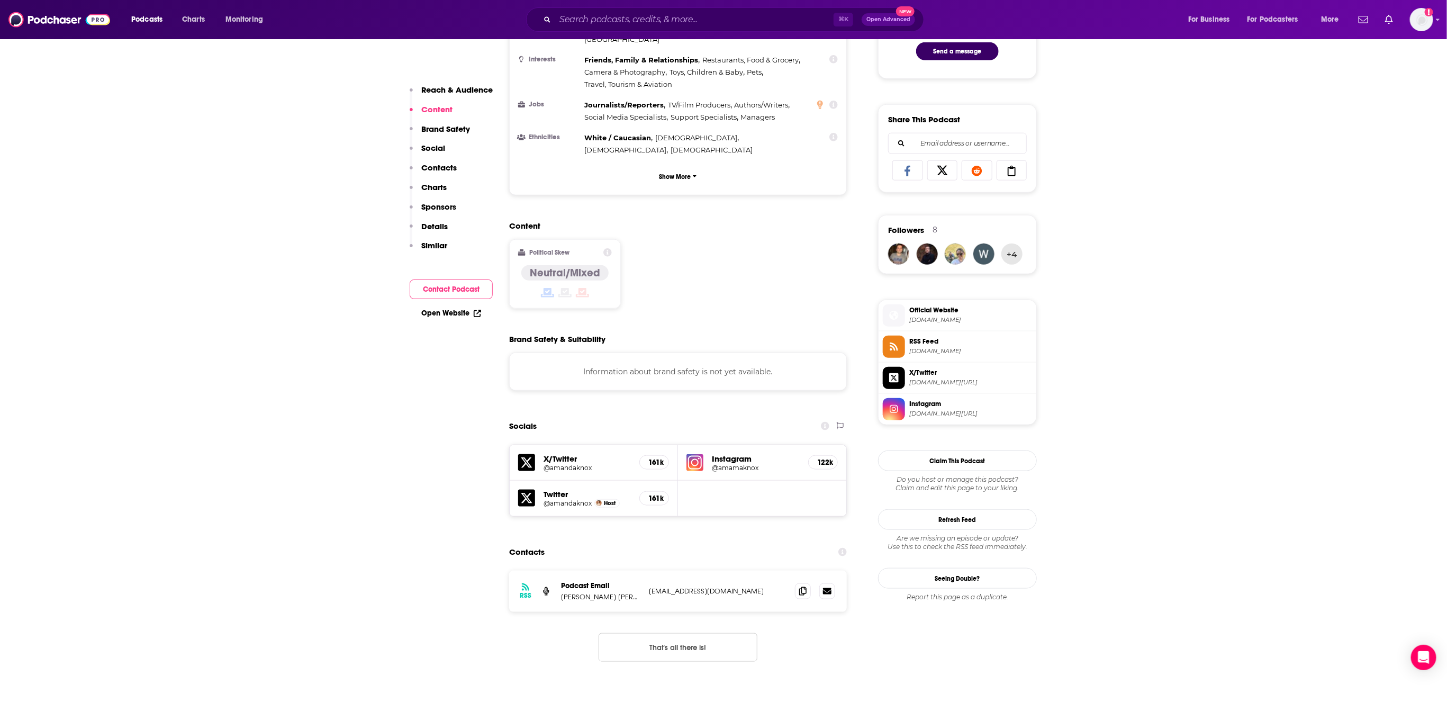
click at [448, 126] on p "Brand Safety" at bounding box center [445, 129] width 49 height 10
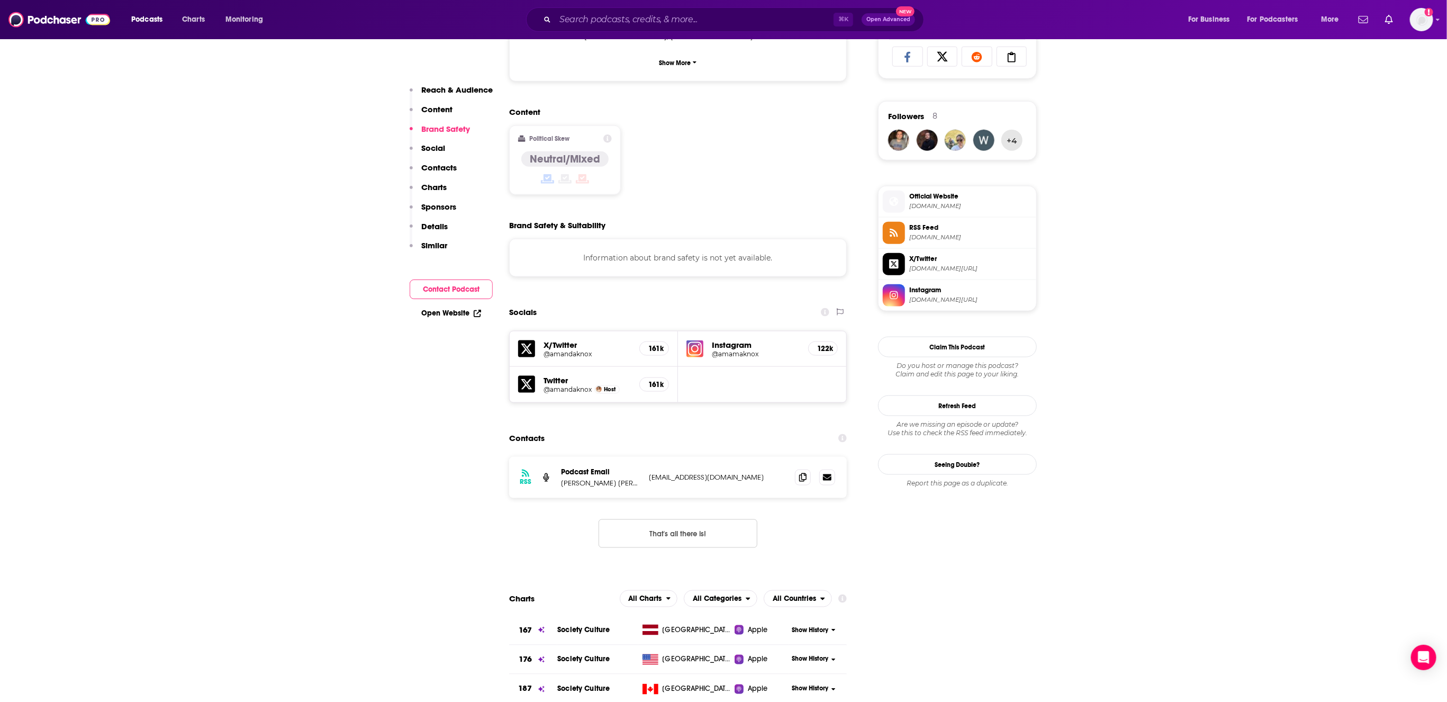
scroll to position [801, 0]
click at [441, 146] on p "Social" at bounding box center [433, 148] width 24 height 10
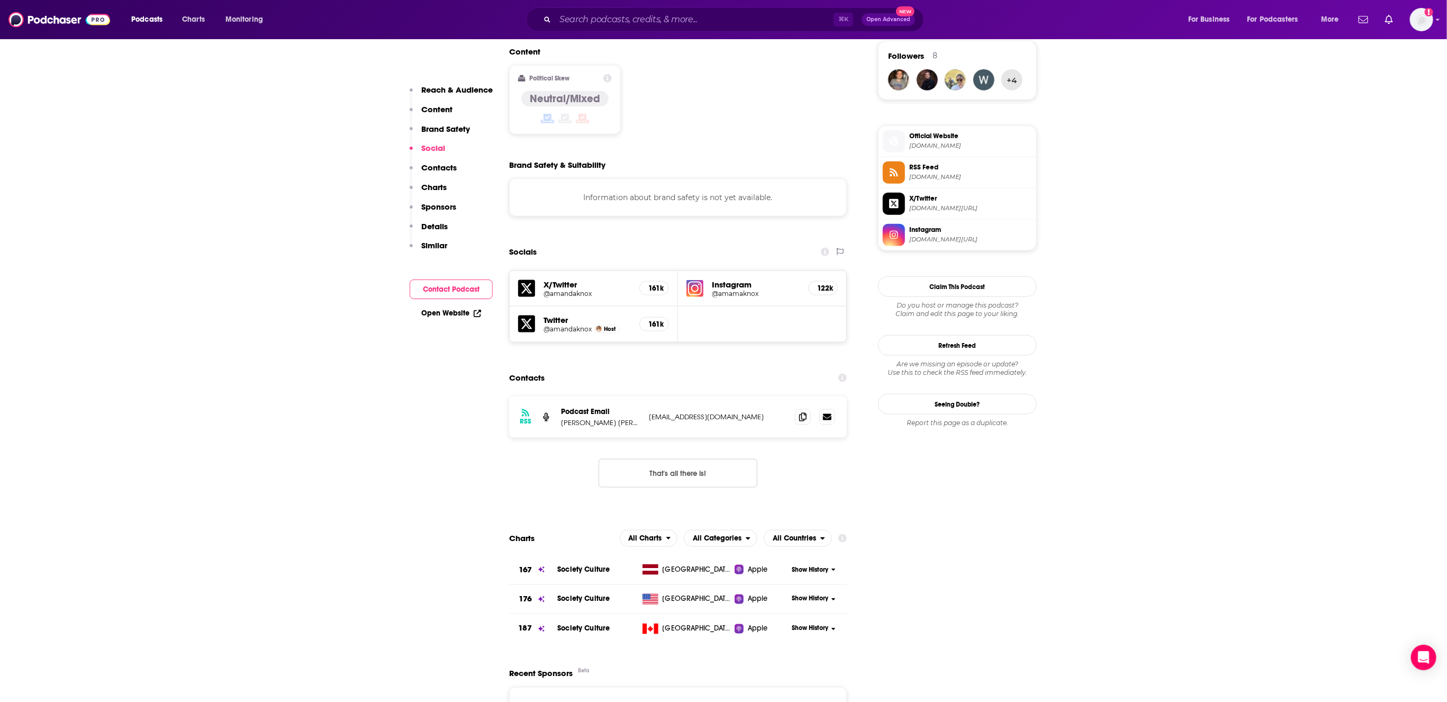
scroll to position [883, 0]
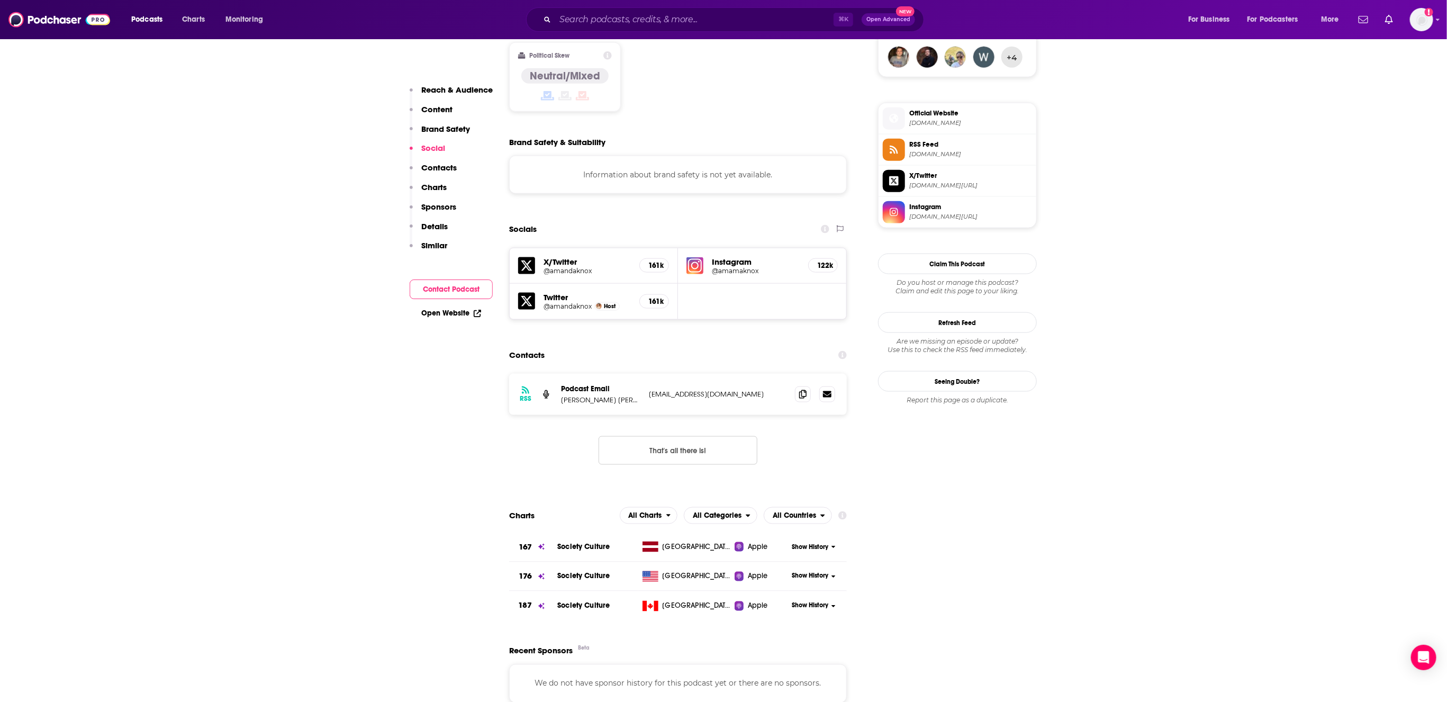
drag, startPoint x: 438, startPoint y: 165, endPoint x: 429, endPoint y: 184, distance: 20.8
click at [438, 165] on p "Contacts" at bounding box center [438, 167] width 35 height 10
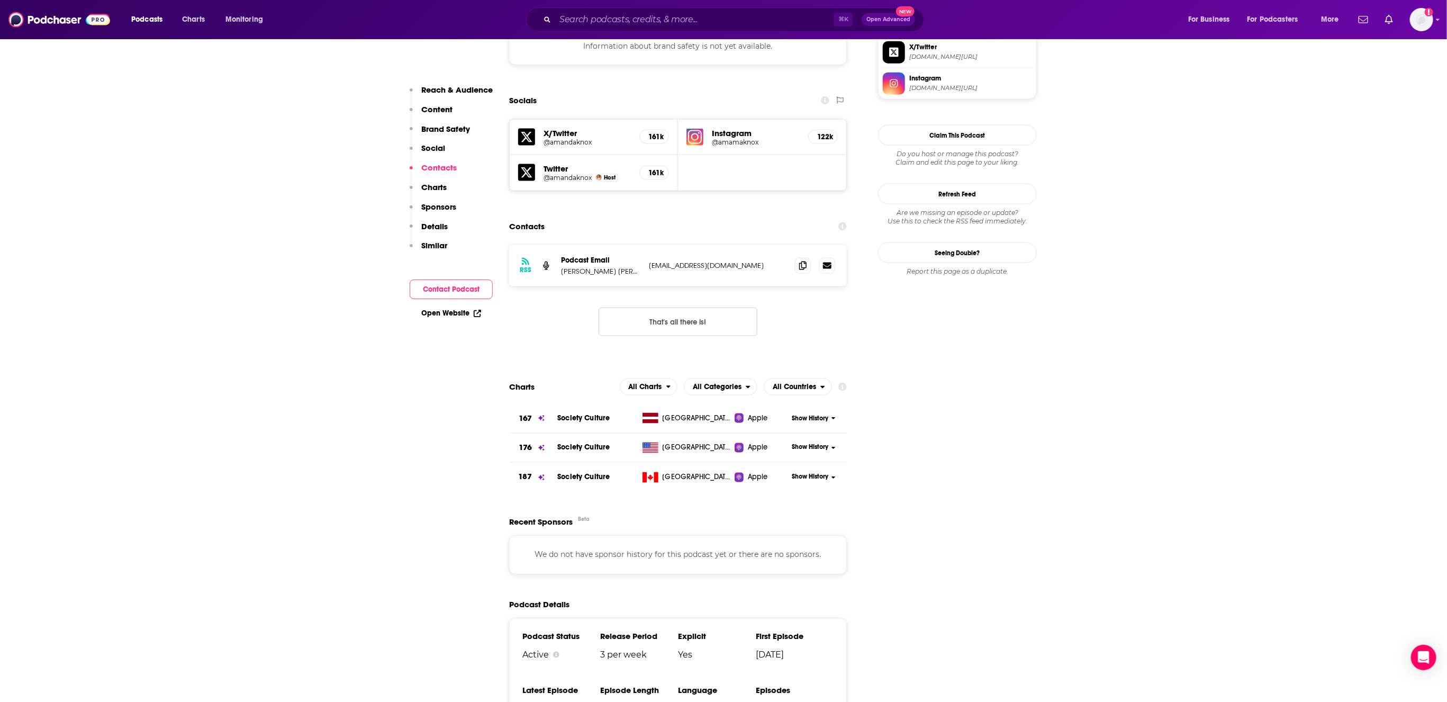
click at [432, 182] on p "Charts" at bounding box center [433, 187] width 25 height 10
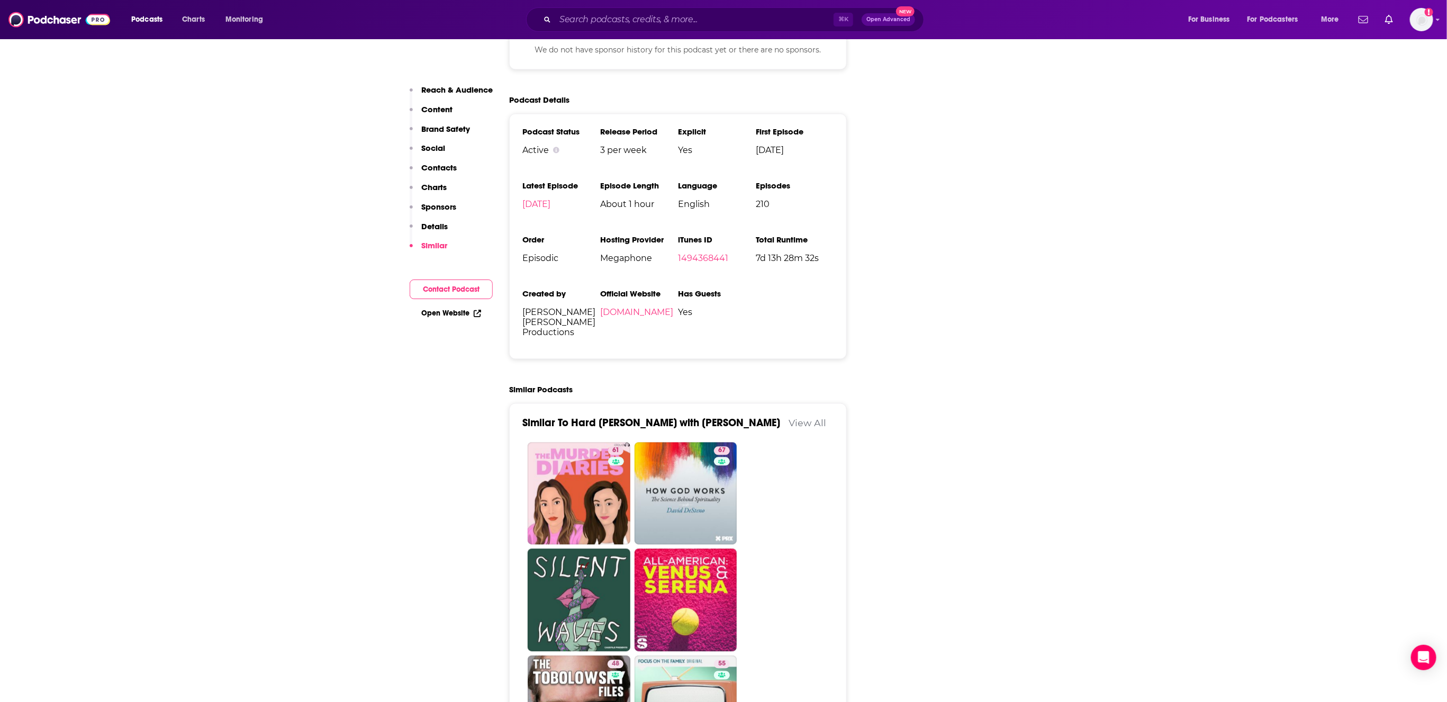
scroll to position [1754, 0]
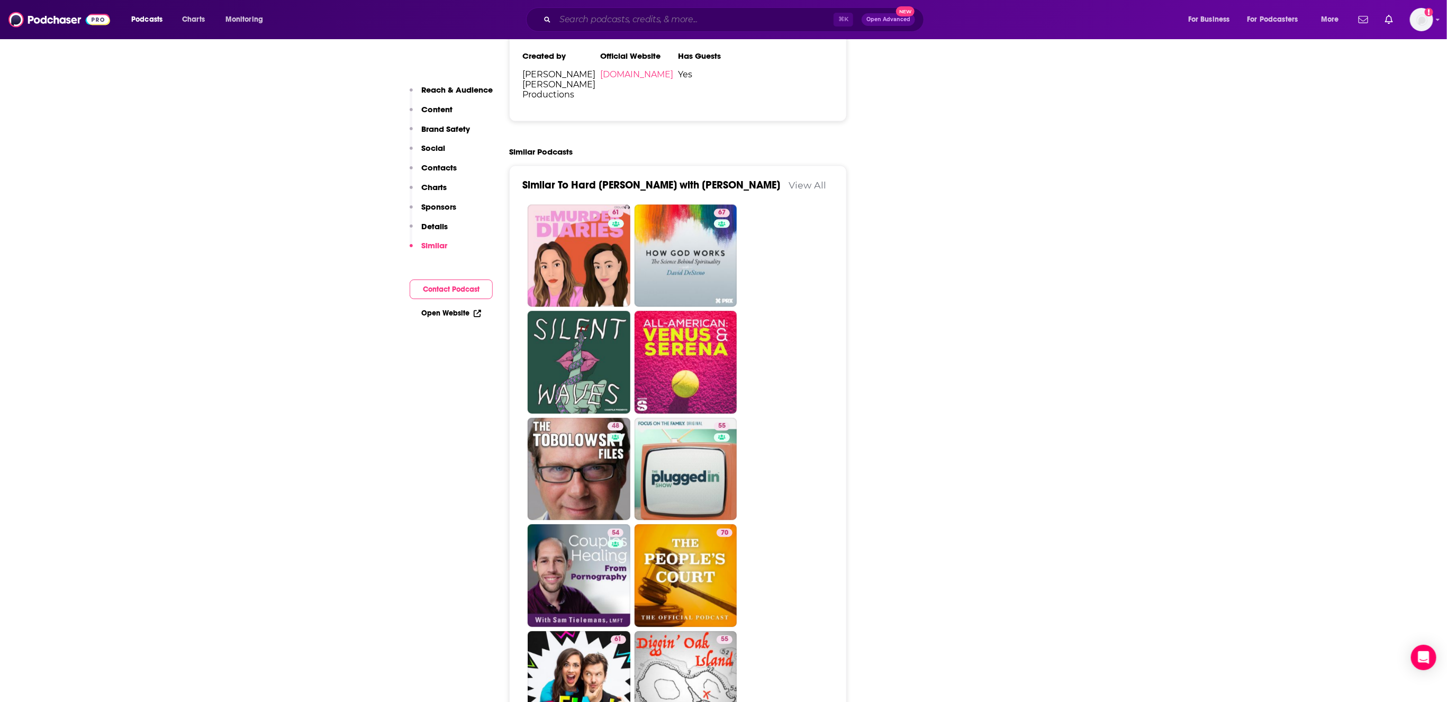
click at [636, 22] on input "Search podcasts, credits, & more..." at bounding box center [694, 19] width 278 height 17
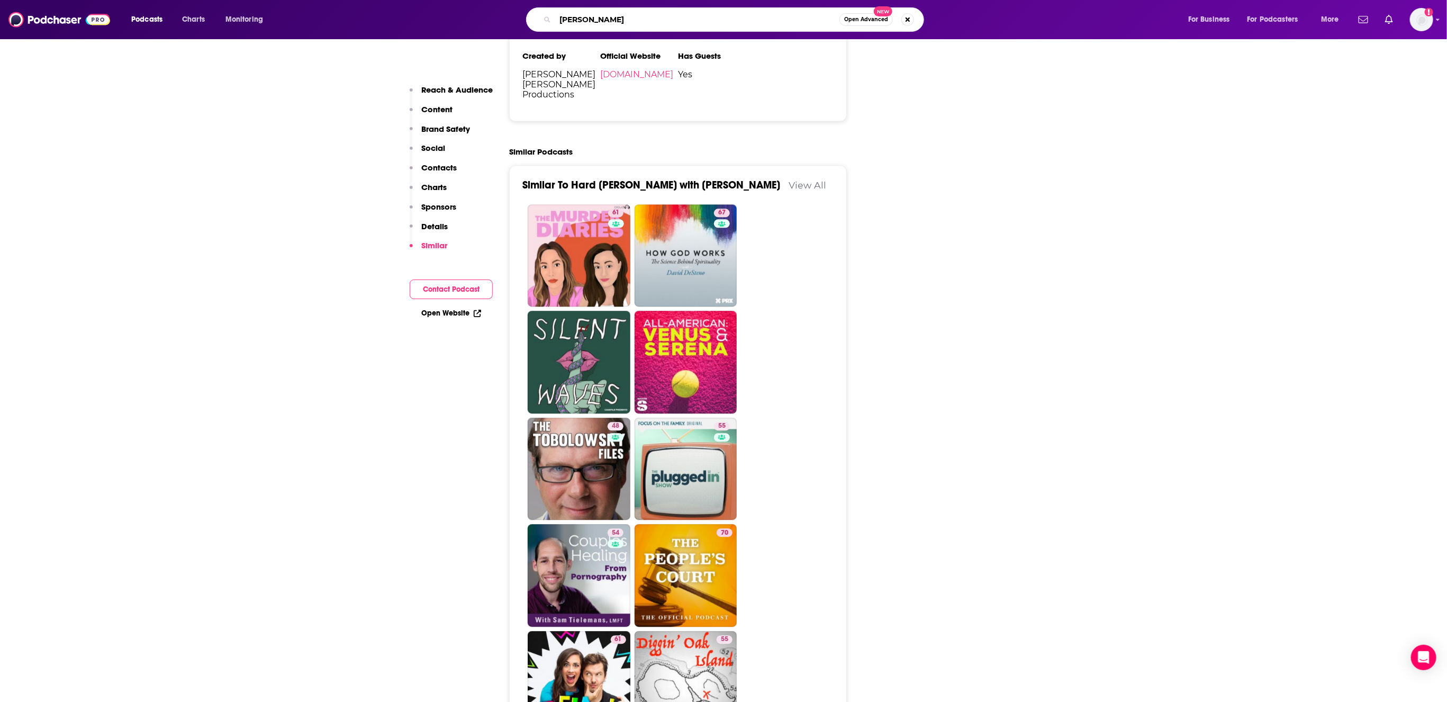
type input "[PERSON_NAME]"
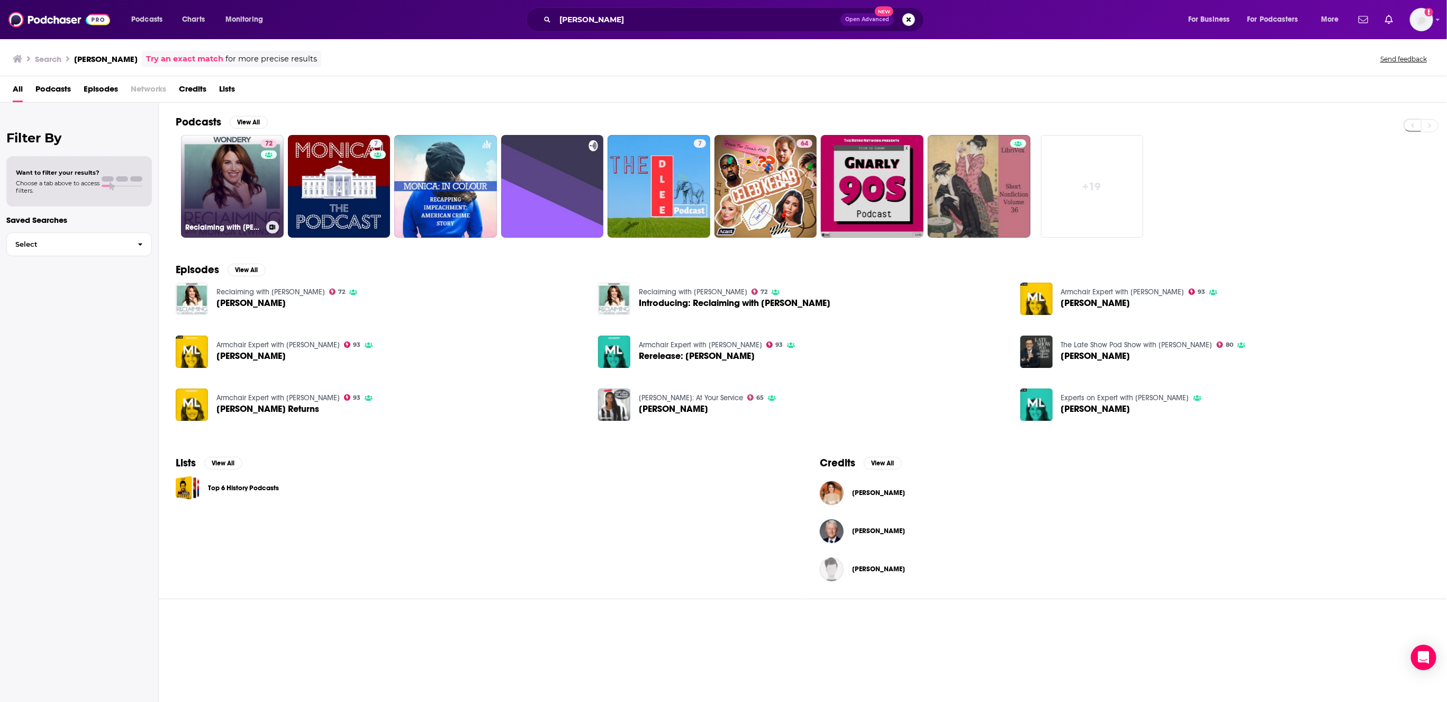
click at [230, 166] on link "72 Reclaiming with [PERSON_NAME]" at bounding box center [232, 186] width 103 height 103
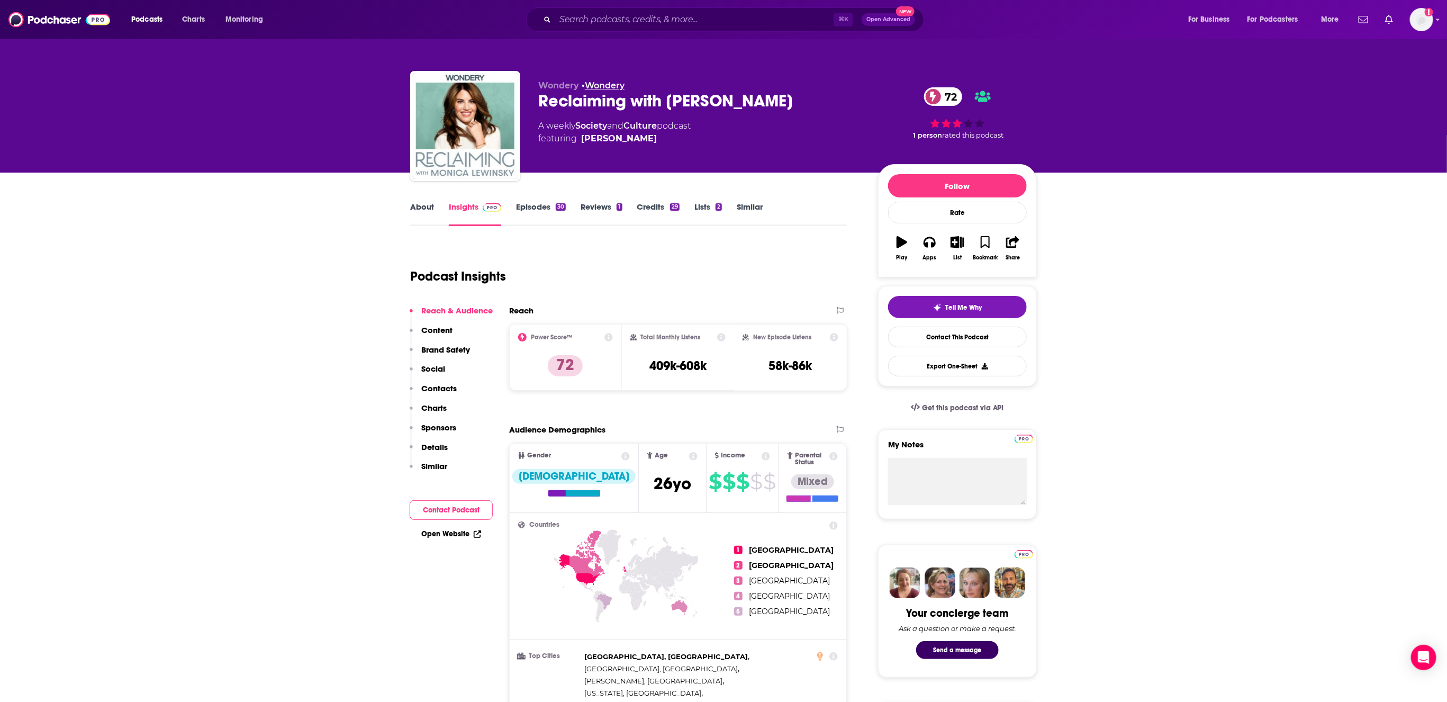
click at [606, 83] on link "Wondery" at bounding box center [605, 85] width 40 height 10
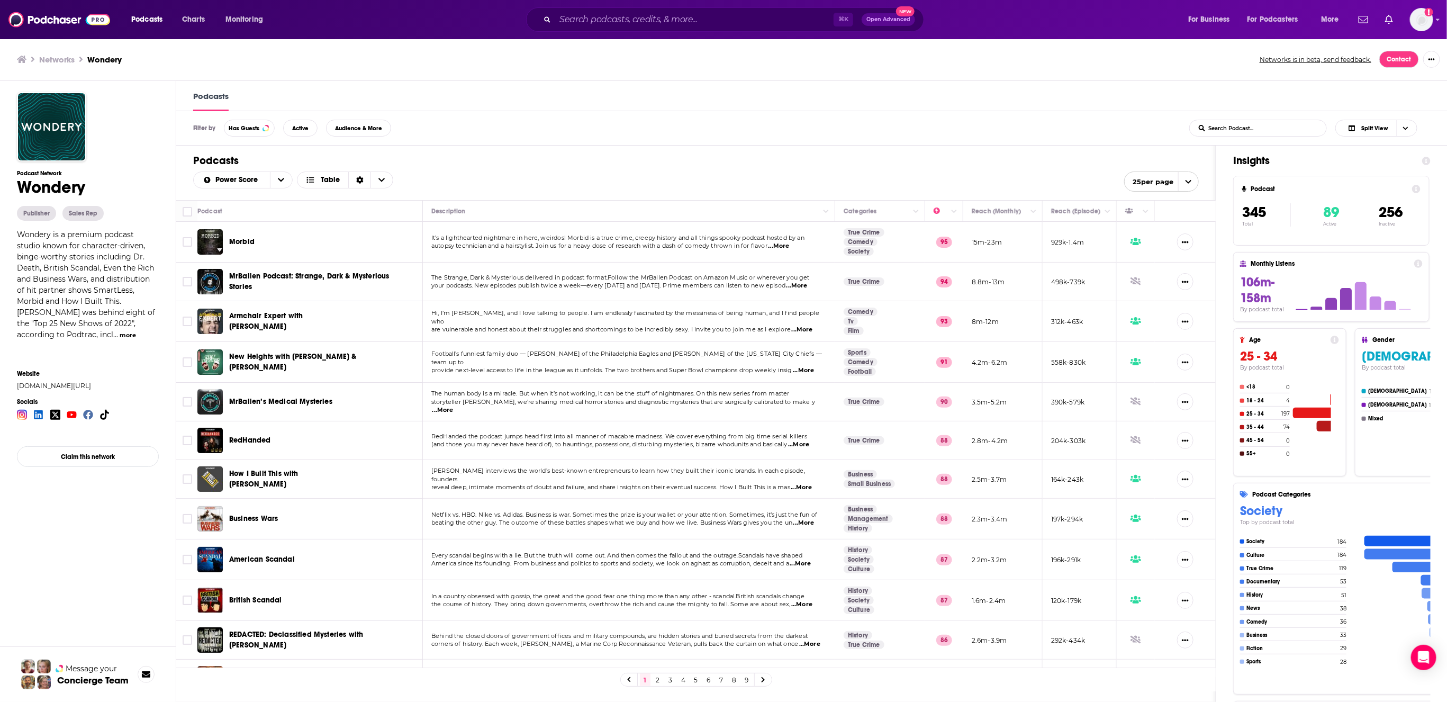
click at [242, 280] on span "MrBallen Podcast: Strange, Dark & Mysterious Stories" at bounding box center [309, 281] width 160 height 20
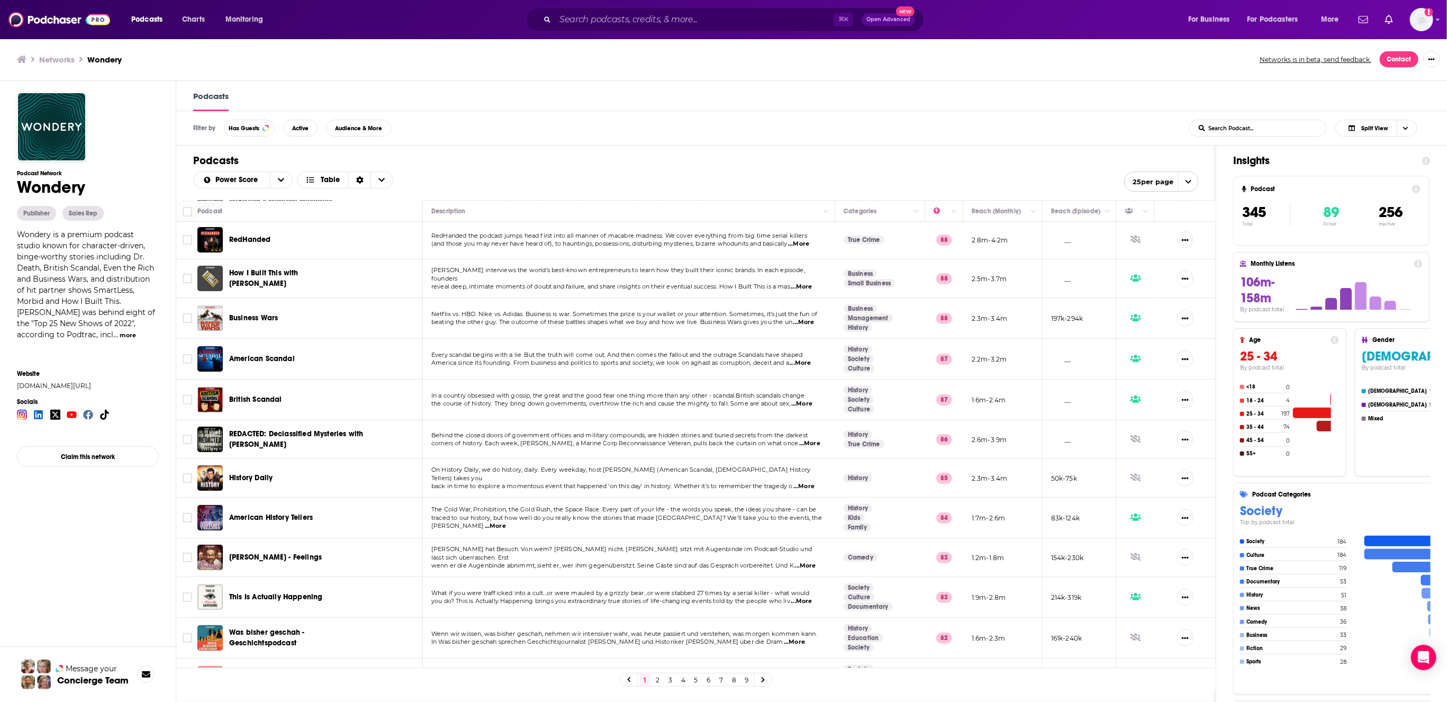
scroll to position [1, 0]
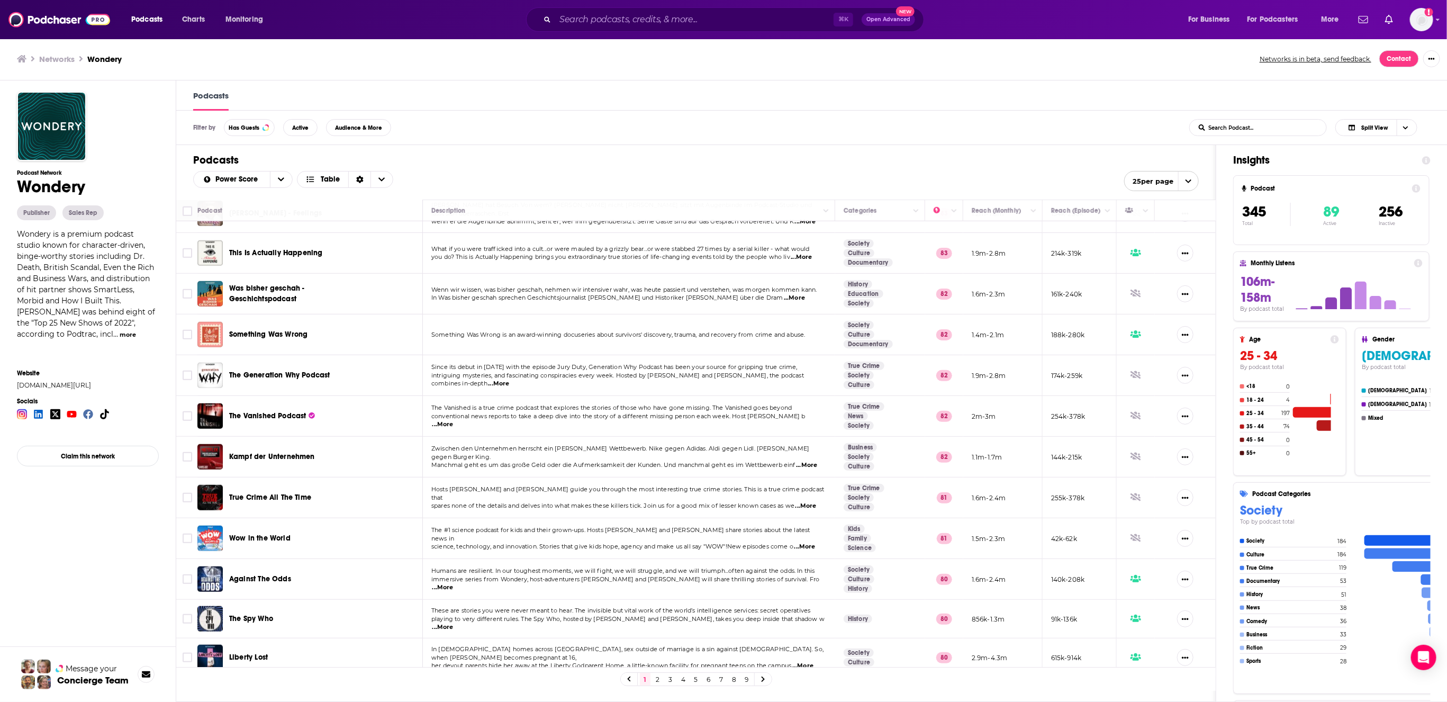
click at [658, 678] on link "2" at bounding box center [657, 679] width 11 height 13
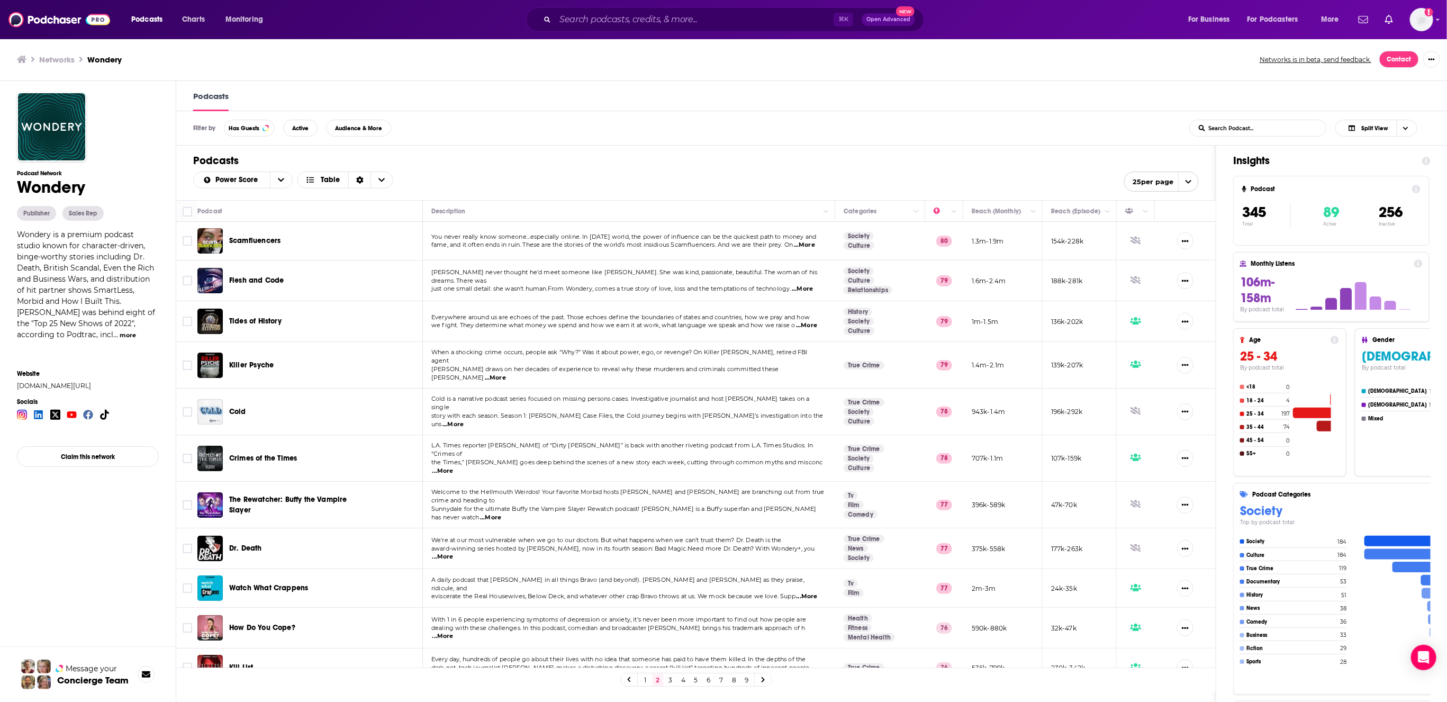
click at [642, 683] on link "1" at bounding box center [645, 680] width 11 height 13
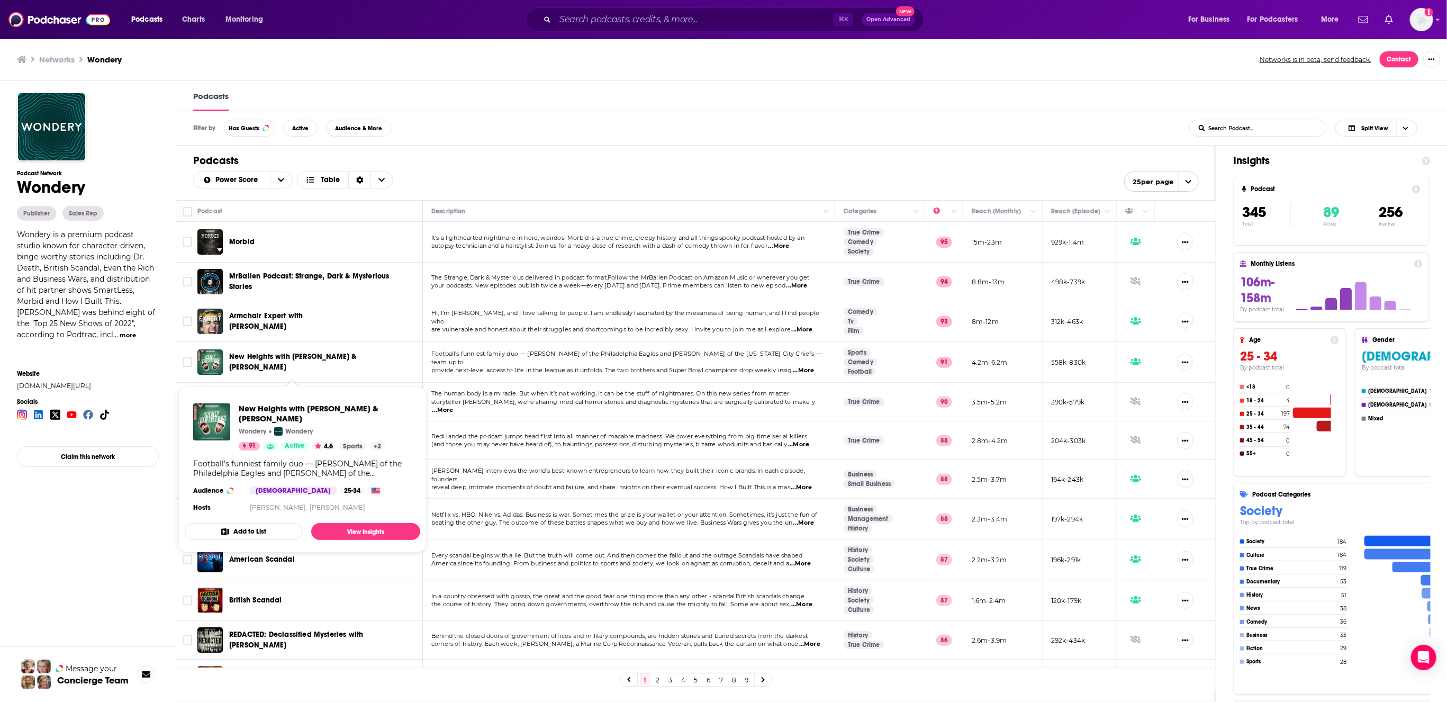
click at [250, 362] on span "New Heights with [PERSON_NAME] & [PERSON_NAME]" at bounding box center [292, 362] width 127 height 20
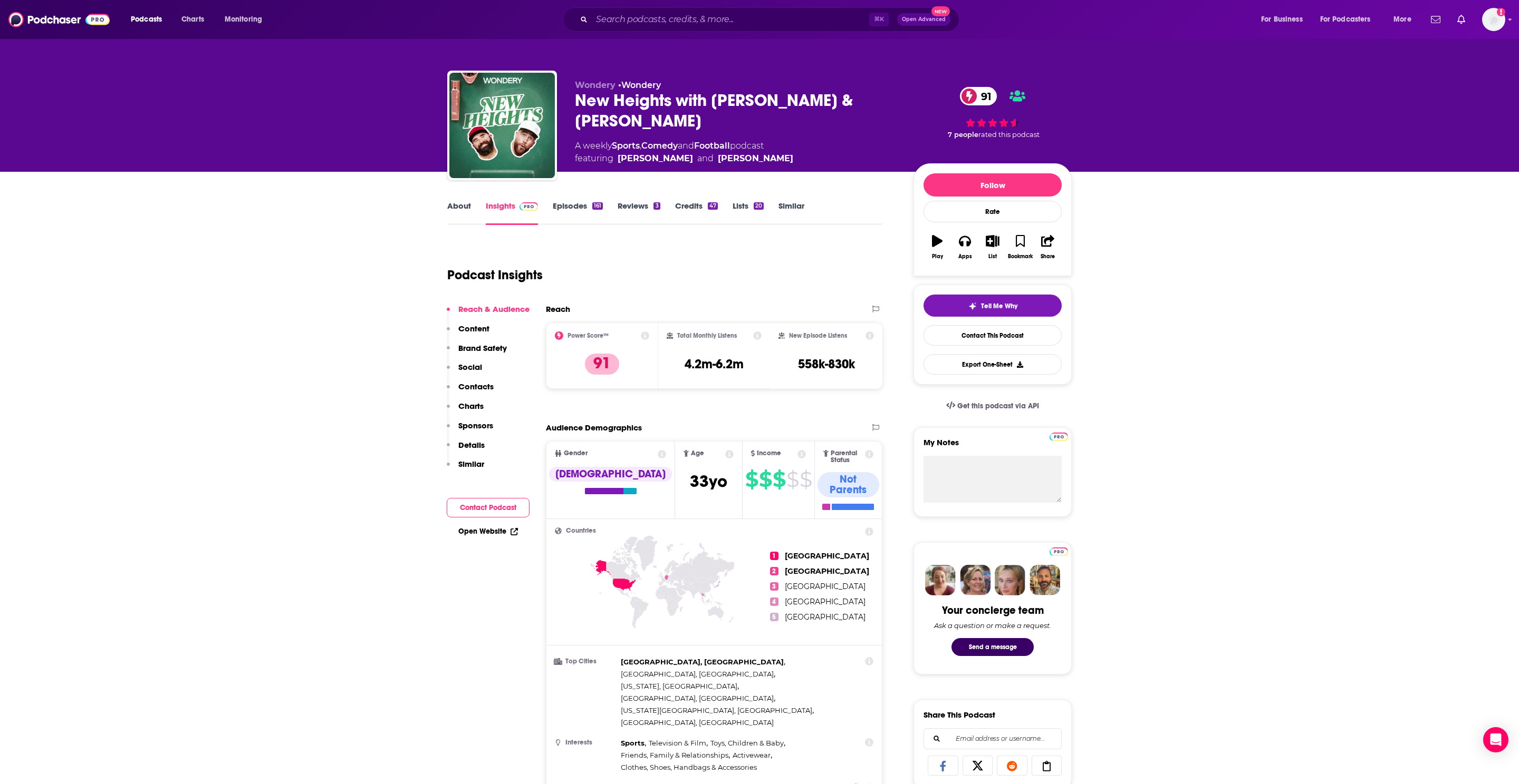
drag, startPoint x: 350, startPoint y: 57, endPoint x: 993, endPoint y: 141, distance: 648.5
click at [993, 141] on div "Wondery • Wondery New Heights with [PERSON_NAME] & [PERSON_NAME] 91 A weekly Sp…" at bounding box center [760, 86] width 1519 height 172
click at [762, 257] on div "Podcast Insights" at bounding box center [661, 269] width 427 height 54
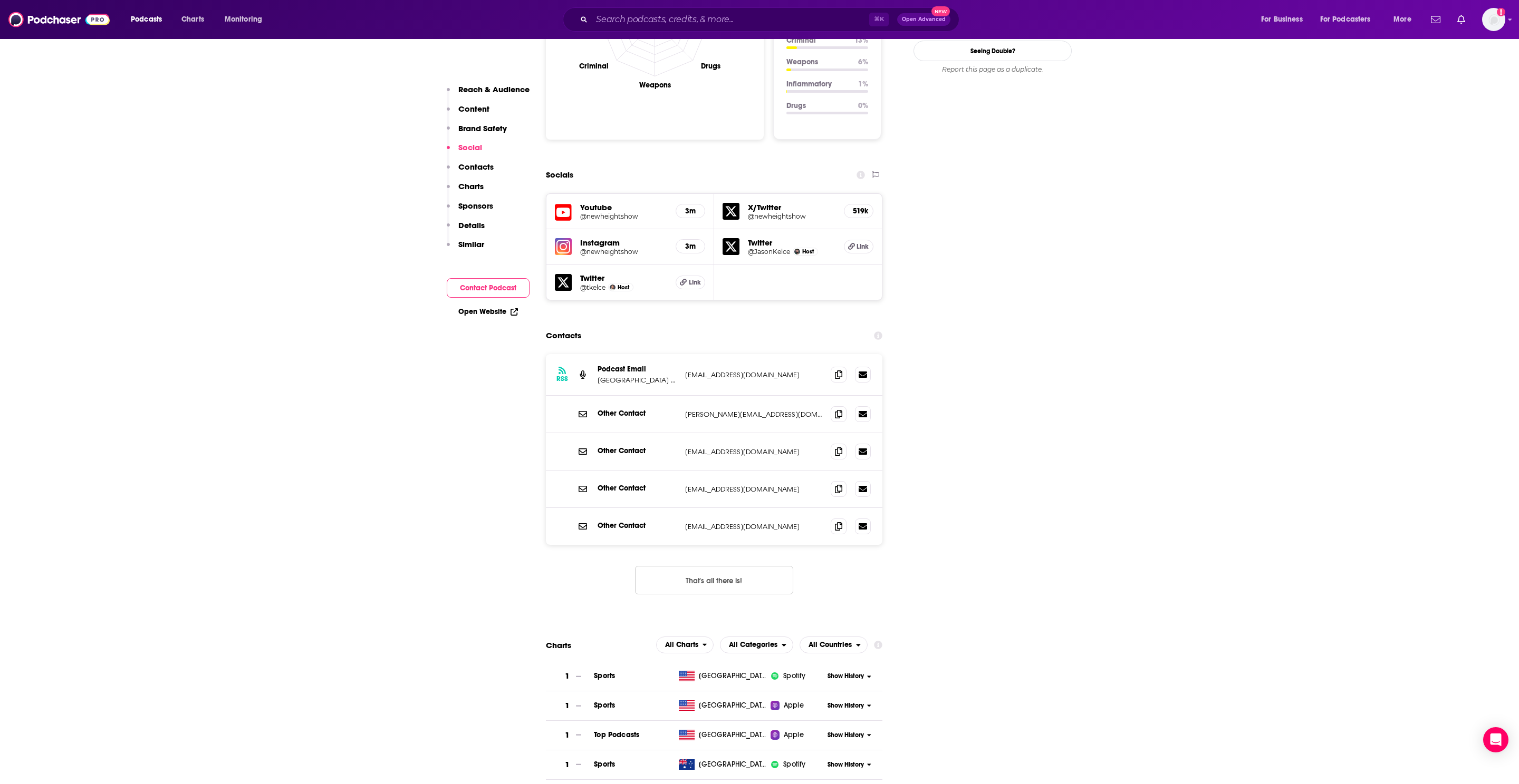
scroll to position [1143, 0]
